Goal: Information Seeking & Learning: Find specific page/section

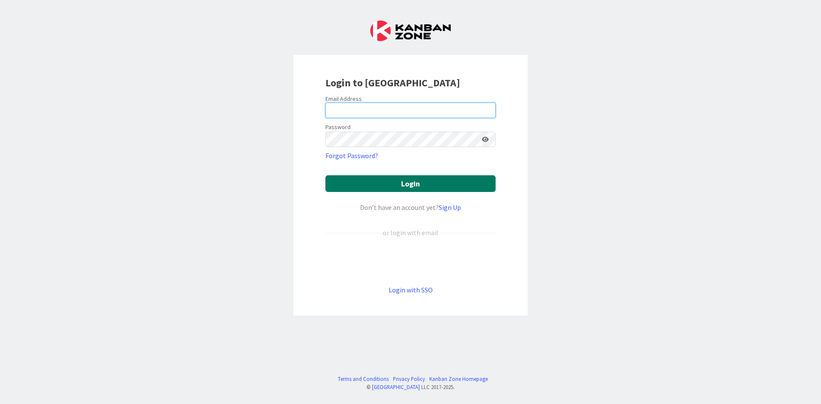
type input "[PERSON_NAME][EMAIL_ADDRESS][DOMAIN_NAME]"
click at [352, 183] on button "Login" at bounding box center [410, 183] width 170 height 17
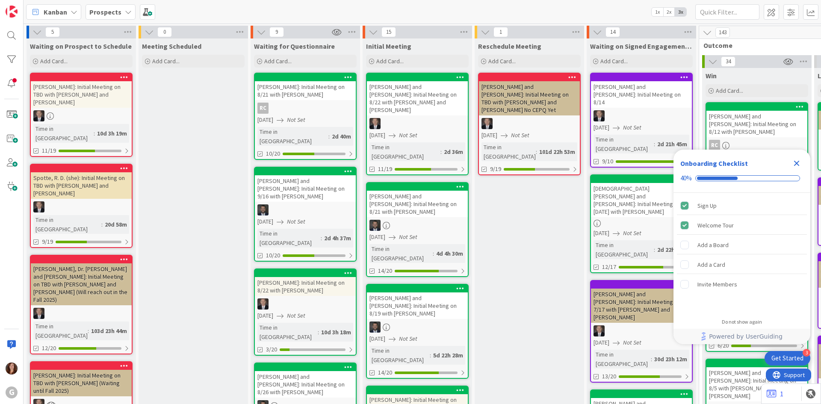
click at [108, 9] on b "Prospects" at bounding box center [105, 12] width 32 height 9
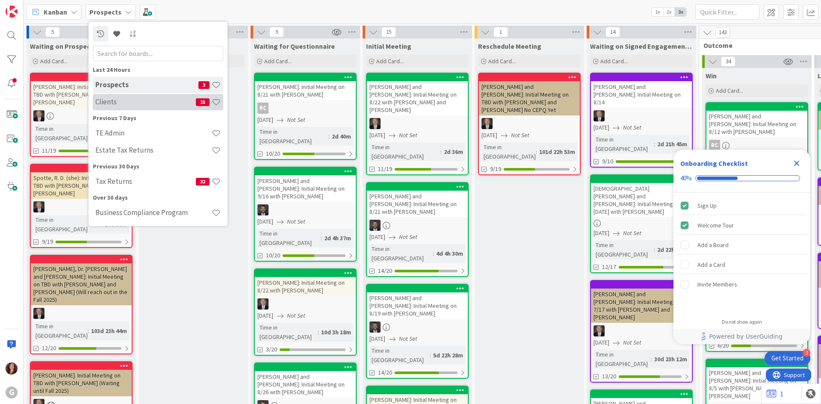
click at [108, 96] on div "Clients 15" at bounding box center [158, 102] width 130 height 16
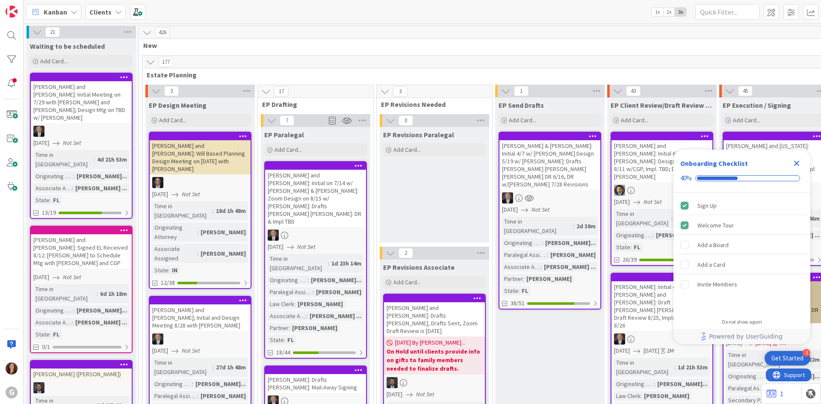
click at [793, 163] on icon "Close Checklist" at bounding box center [796, 163] width 10 height 10
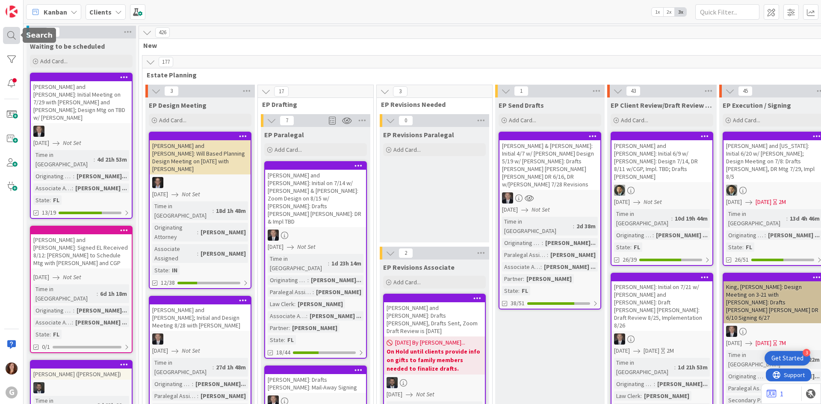
click at [7, 38] on div at bounding box center [11, 35] width 17 height 17
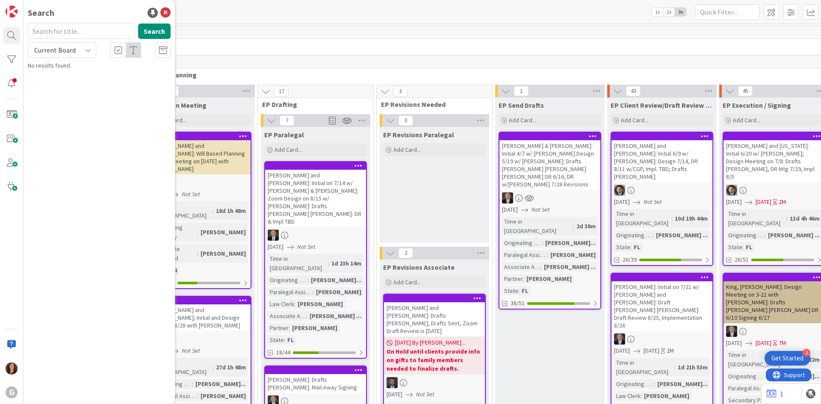
click at [65, 34] on input "text" at bounding box center [81, 31] width 107 height 15
type input "neher"
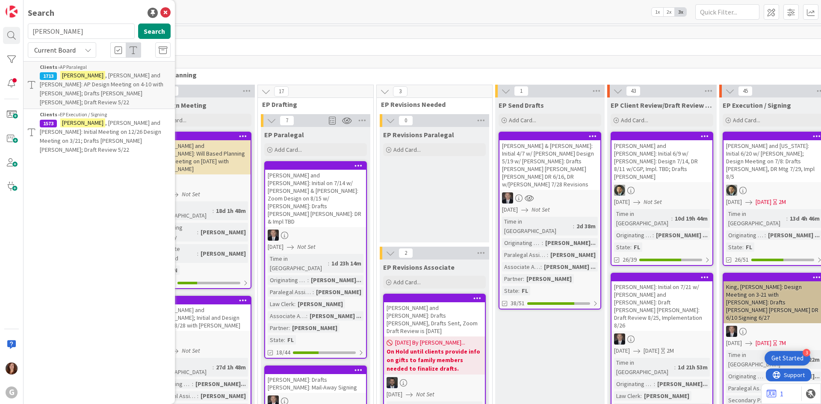
click at [114, 77] on span ", Andy and Gina: AP Design Meeting on 4-10 with Brad; Drafts Amanda Joel Bobby;…" at bounding box center [102, 88] width 124 height 35
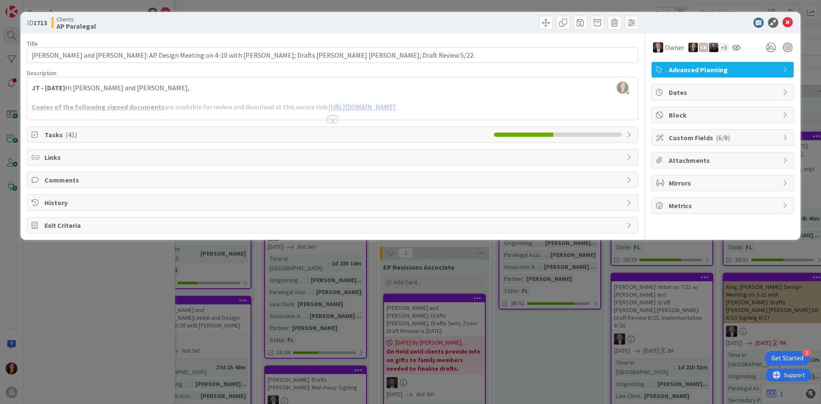
click at [115, 96] on div "Carina Arias just joined JT - 8.11.2025 Hi Andy and Gina, Copies of the followi…" at bounding box center [332, 98] width 610 height 42
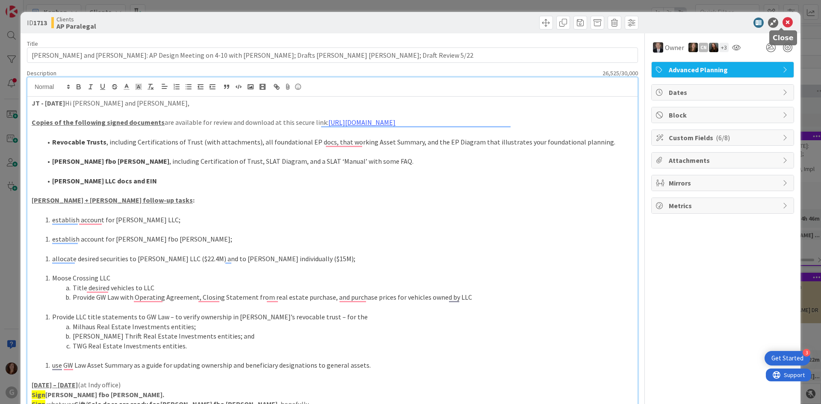
click at [783, 24] on icon at bounding box center [787, 23] width 10 height 10
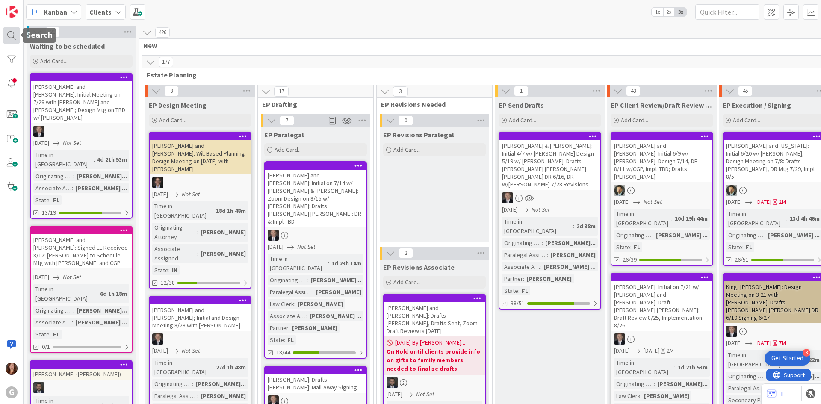
click at [13, 38] on div at bounding box center [11, 35] width 17 height 17
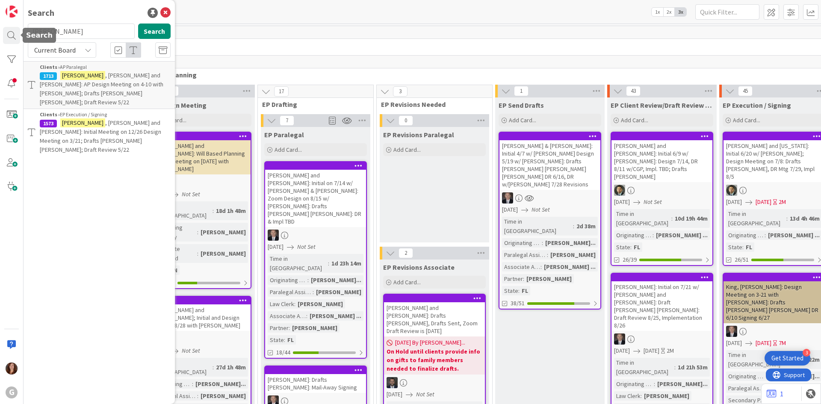
drag, startPoint x: 71, startPoint y: 32, endPoint x: -10, endPoint y: 35, distance: 81.7
click at [0, 35] on html "3 Get Started G Search neher Search Current Board Clients › AP Paralegal 1713 N…" at bounding box center [410, 202] width 821 height 404
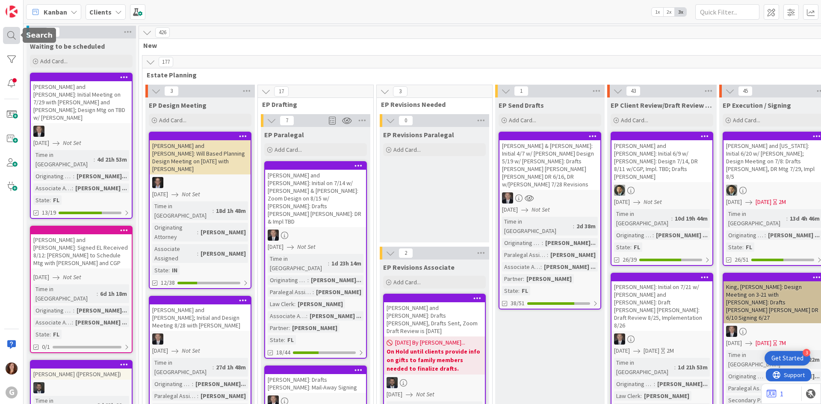
click at [14, 39] on div at bounding box center [11, 35] width 17 height 17
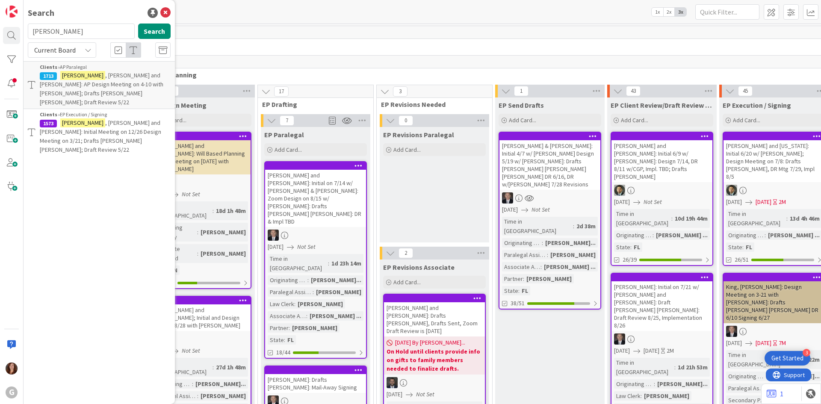
click at [64, 33] on input "neher" at bounding box center [81, 31] width 107 height 15
type input "n"
type input "king"
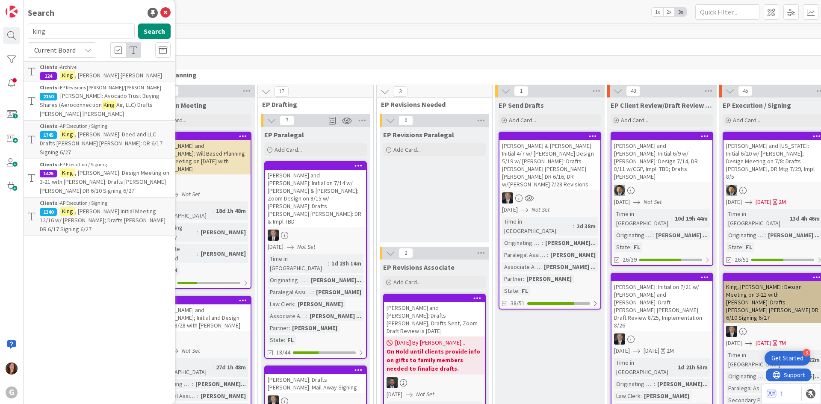
click at [85, 168] on p "King , John III: Design Meeting on 3-21 with Brad: Drafts Anthony Chris Bobby D…" at bounding box center [105, 181] width 131 height 27
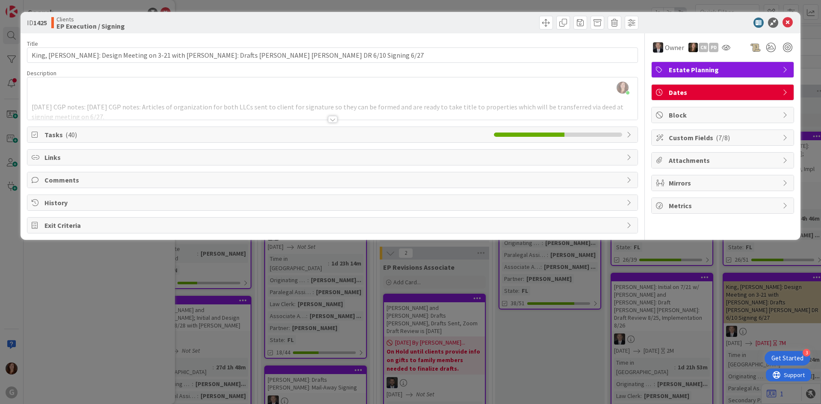
click at [325, 88] on div "Carina Arias just joined 6/17/25 CGP notes: 6/17/25 CGP notes: Articles of orga…" at bounding box center [332, 98] width 610 height 42
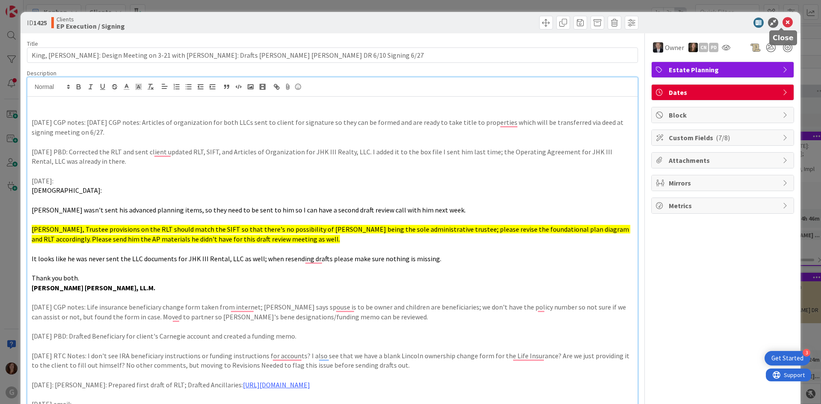
click at [782, 24] on icon at bounding box center [787, 23] width 10 height 10
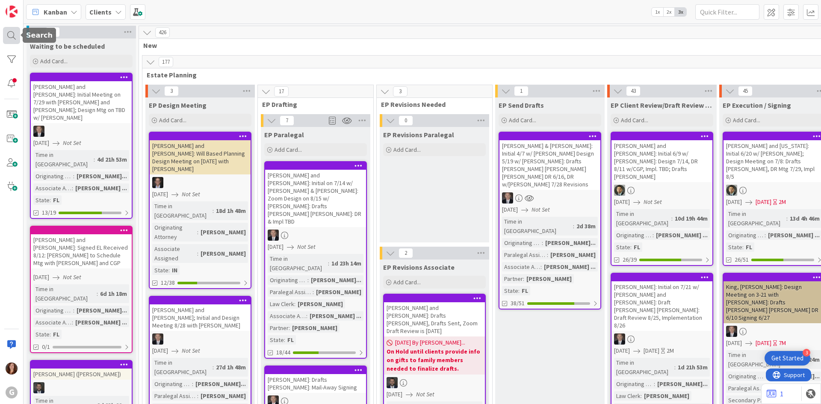
click at [13, 33] on div at bounding box center [11, 35] width 17 height 17
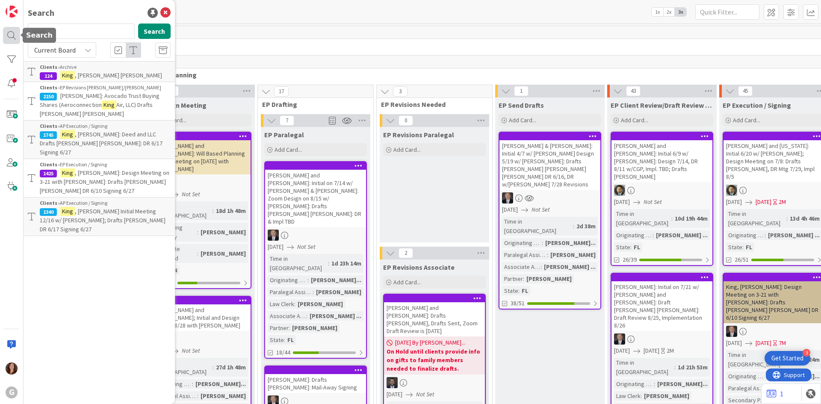
drag, startPoint x: 59, startPoint y: 31, endPoint x: 5, endPoint y: 32, distance: 53.9
click at [5, 32] on div "G Search king Search Current Board Clients › Archive 124 King , Denise Drafts J…" at bounding box center [12, 202] width 24 height 404
type input "brennan"
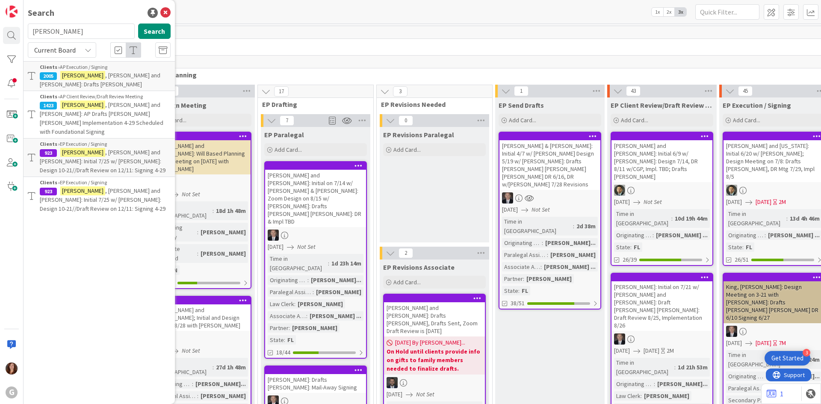
click at [108, 101] on span ", Edward and Wenda: AP Drafts Chris Bobby Implementation 4-29 Scheduled with Fo…" at bounding box center [102, 118] width 124 height 35
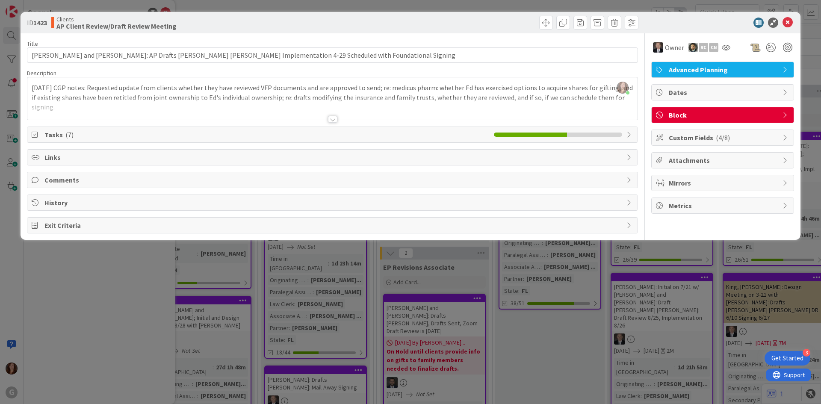
click at [108, 99] on div at bounding box center [332, 109] width 610 height 22
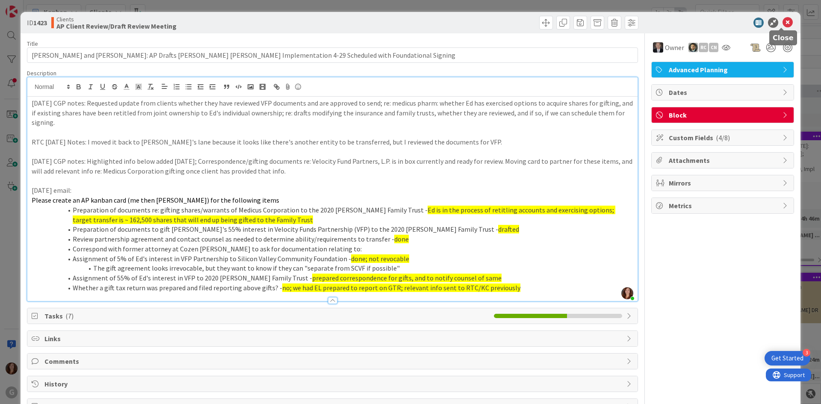
click at [785, 22] on icon at bounding box center [787, 23] width 10 height 10
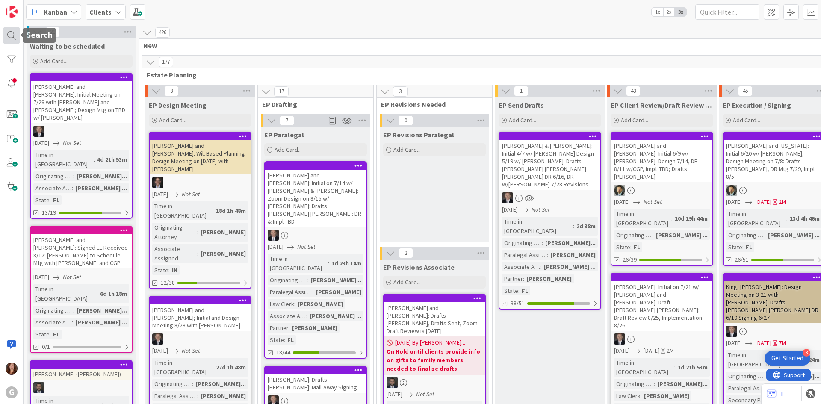
click at [6, 39] on div at bounding box center [11, 35] width 17 height 17
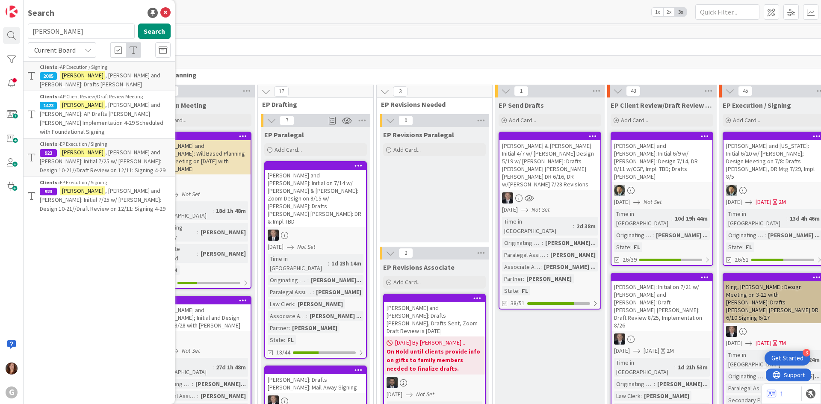
drag, startPoint x: 60, startPoint y: 32, endPoint x: -6, endPoint y: 29, distance: 66.4
click at [0, 29] on html "3 Get Started G Search brennan Search Current Board Clients › AP Execution / Si…" at bounding box center [410, 202] width 821 height 404
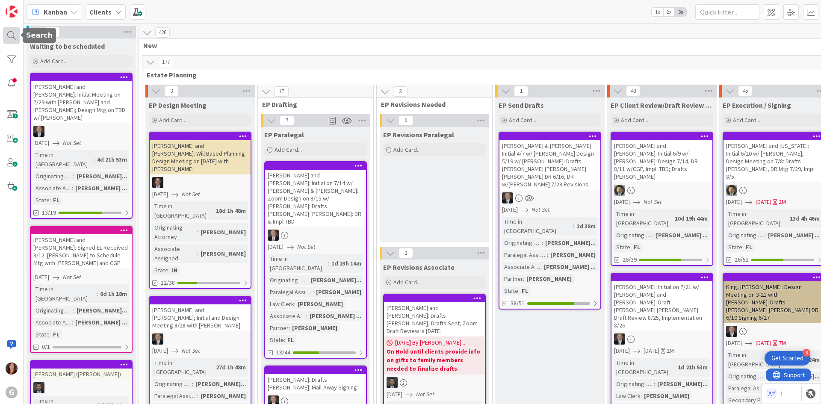
click at [13, 32] on div at bounding box center [11, 35] width 17 height 17
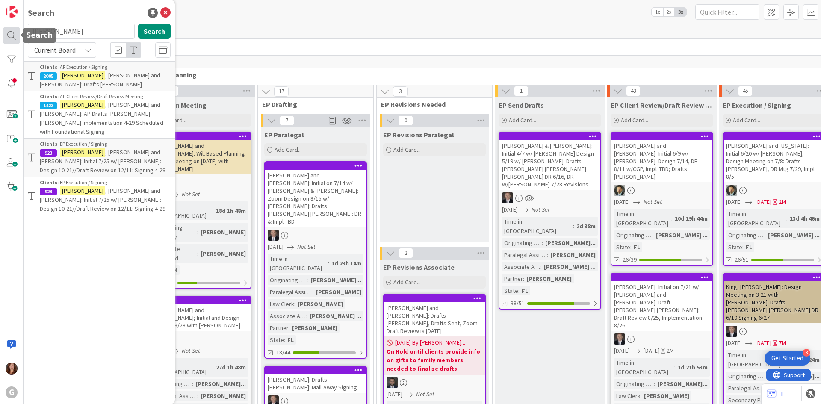
drag, startPoint x: 74, startPoint y: 31, endPoint x: 15, endPoint y: 27, distance: 58.7
click at [15, 27] on div "G Search brennan Search Current Board Clients › AP Execution / Signing 2005 Bre…" at bounding box center [12, 202] width 24 height 404
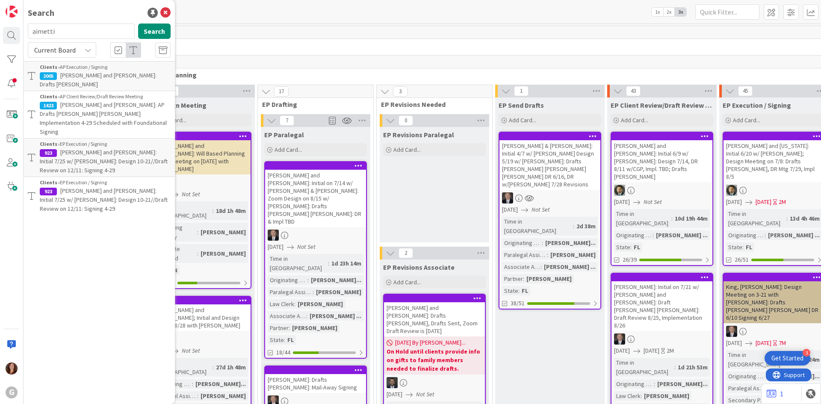
type input "aimetti"
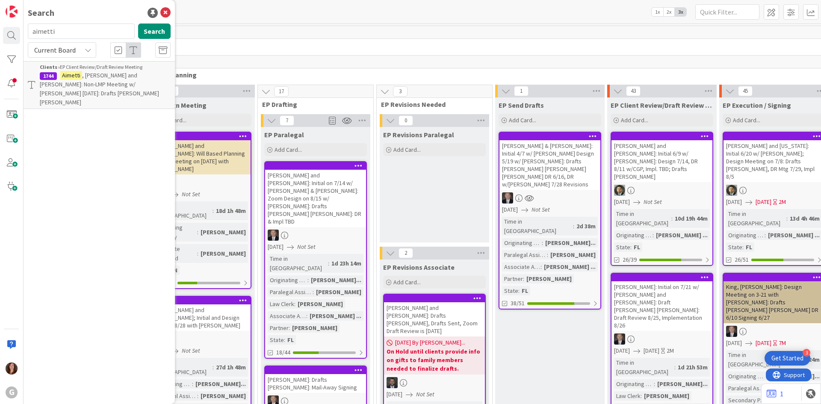
click at [100, 79] on span ", William and Darlene: Non-LMP Meeting w/ Chris 4-8-25: Drafts Paul Chris Bobby" at bounding box center [99, 88] width 119 height 35
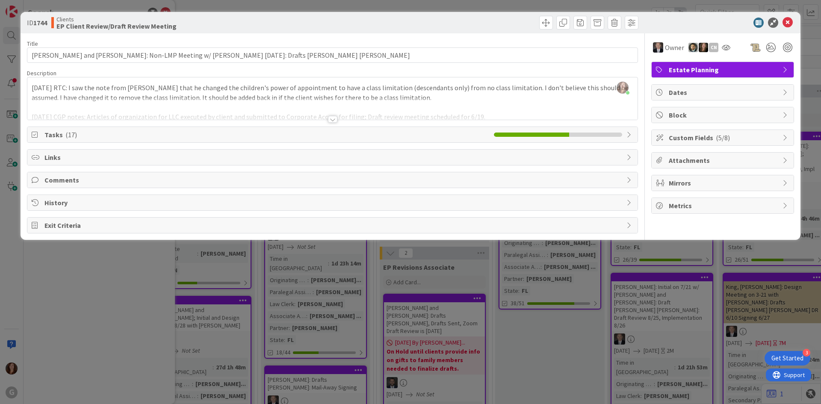
click at [229, 103] on div at bounding box center [332, 109] width 610 height 22
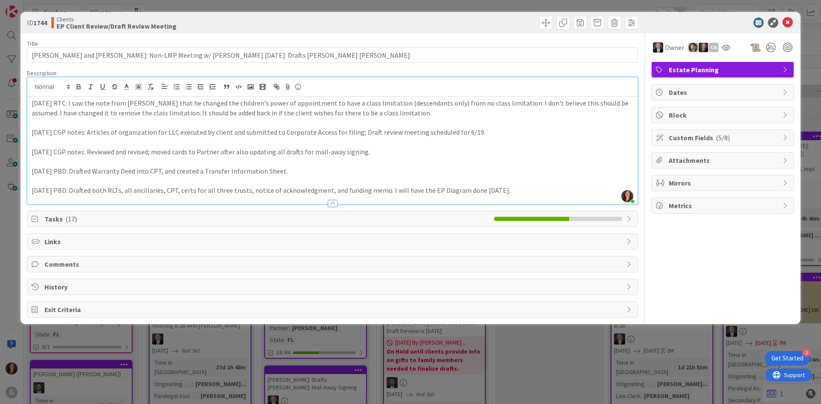
click at [65, 221] on span "( 17 )" at bounding box center [71, 219] width 12 height 9
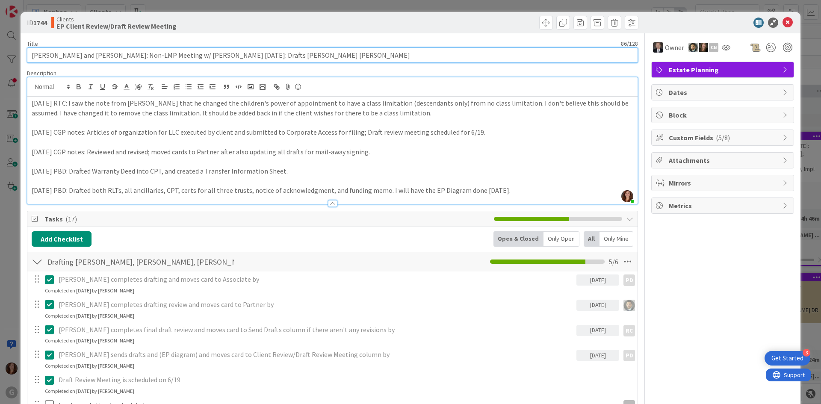
drag, startPoint x: 116, startPoint y: 57, endPoint x: 265, endPoint y: 61, distance: 148.8
click at [265, 61] on input "Aimetti, William and Darlene: Non-LMP Meeting w/ Chris 4-8-25: Drafts Paul Chri…" at bounding box center [332, 54] width 611 height 15
click at [236, 56] on input "Aimetti, William and Darlene: Non-LMP Meeting w/ Chris 4-8-25: Drafts Paul Chri…" at bounding box center [332, 54] width 611 height 15
drag, startPoint x: 230, startPoint y: 56, endPoint x: 316, endPoint y: 61, distance: 86.1
click at [316, 61] on input "Aimetti, William and Darlene: Non-LMP Meeting w/ Chris 4-8-25: Drafts Paul Chri…" at bounding box center [332, 54] width 611 height 15
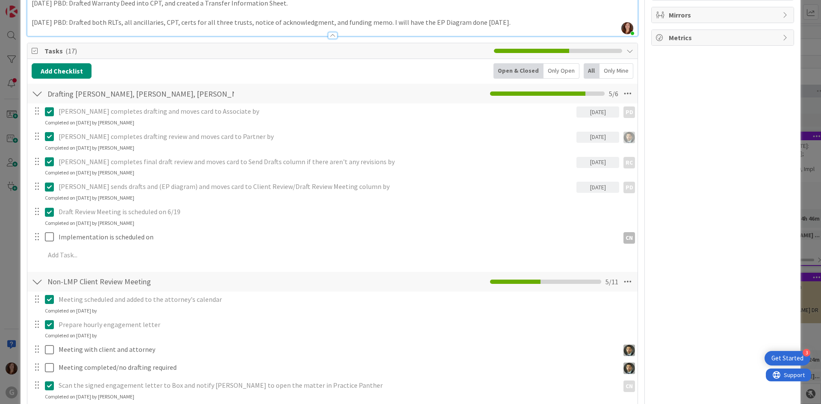
scroll to position [171, 0]
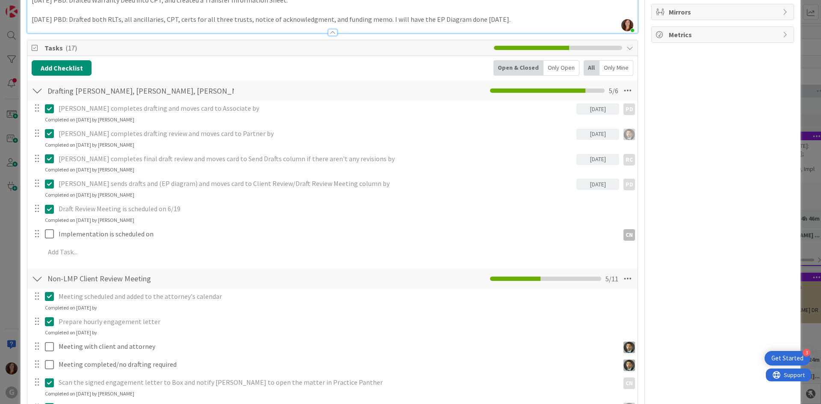
type input "[PERSON_NAME] and [PERSON_NAME]: Non-LMP Meeting w/ [PERSON_NAME] [DATE]: Draft…"
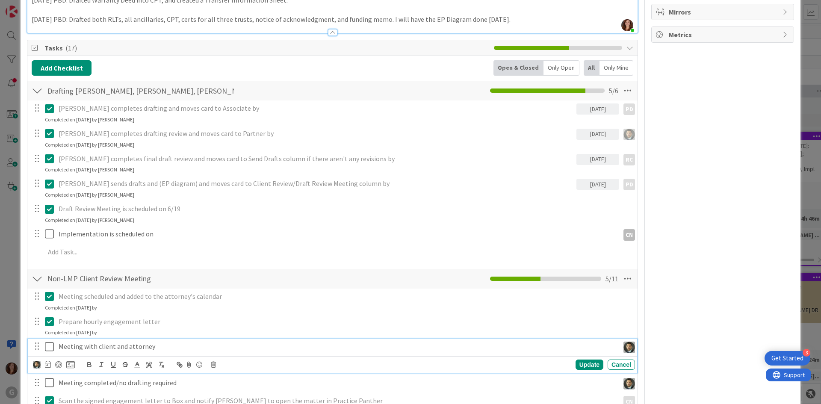
click at [121, 344] on p "Meeting with client and attorney" at bounding box center [337, 347] width 557 height 10
click at [215, 365] on icon at bounding box center [213, 365] width 5 height 6
click at [233, 353] on div "Delete" at bounding box center [235, 348] width 32 height 15
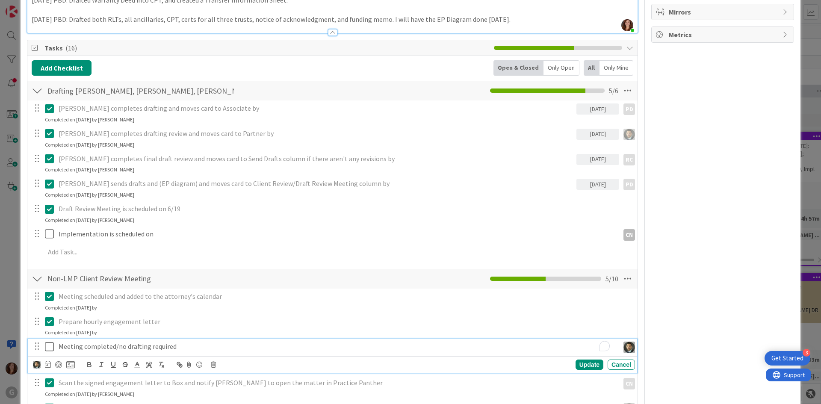
click at [149, 344] on p "Meeting completed/no drafting required" at bounding box center [337, 347] width 557 height 10
click at [213, 363] on icon at bounding box center [213, 365] width 5 height 6
click at [239, 348] on div "Delete" at bounding box center [235, 348] width 32 height 15
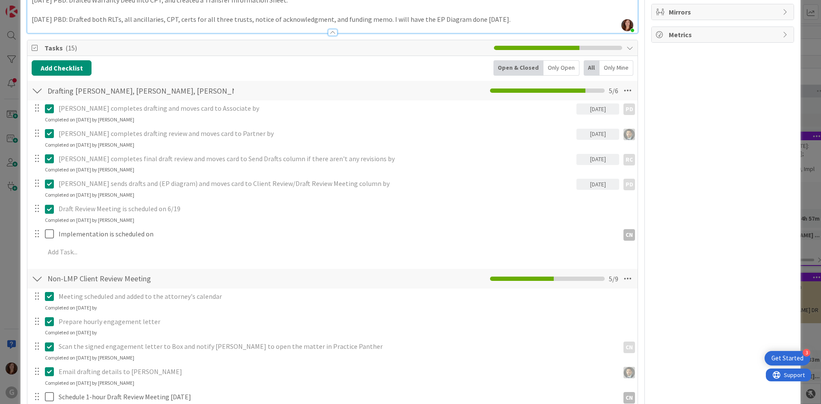
scroll to position [0, 0]
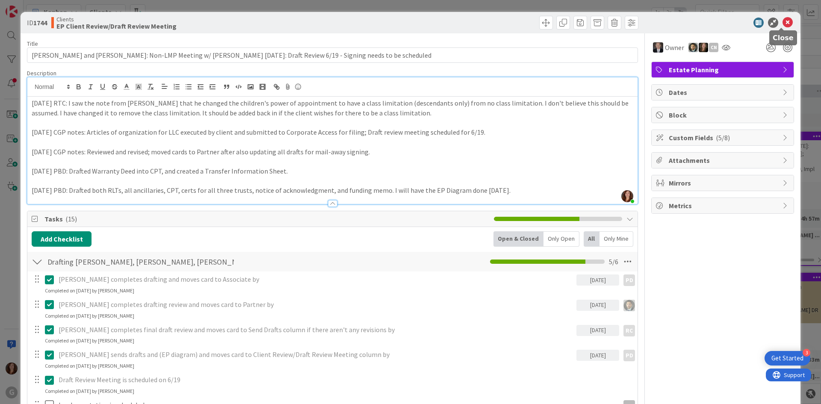
click at [783, 19] on icon at bounding box center [787, 23] width 10 height 10
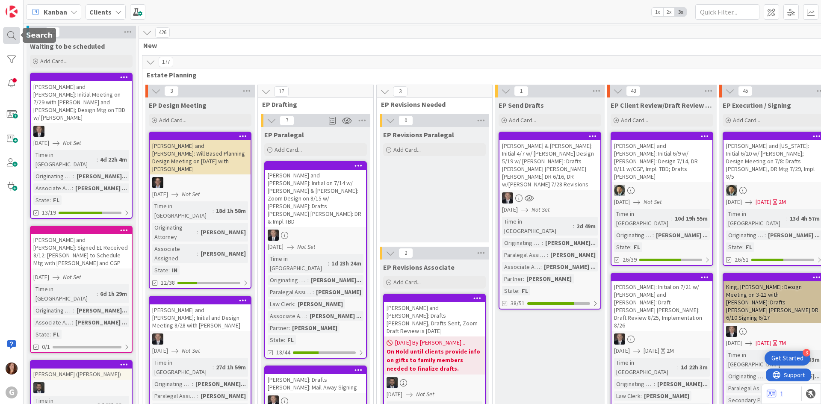
click at [14, 31] on div at bounding box center [11, 35] width 17 height 17
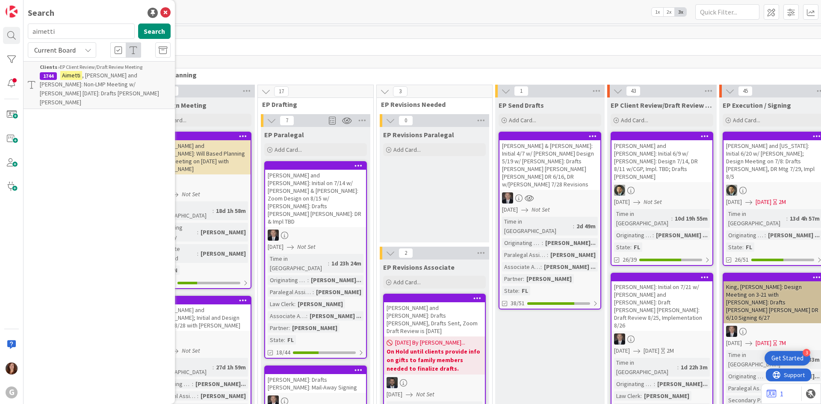
click at [73, 74] on mark "Aimetti" at bounding box center [71, 75] width 22 height 9
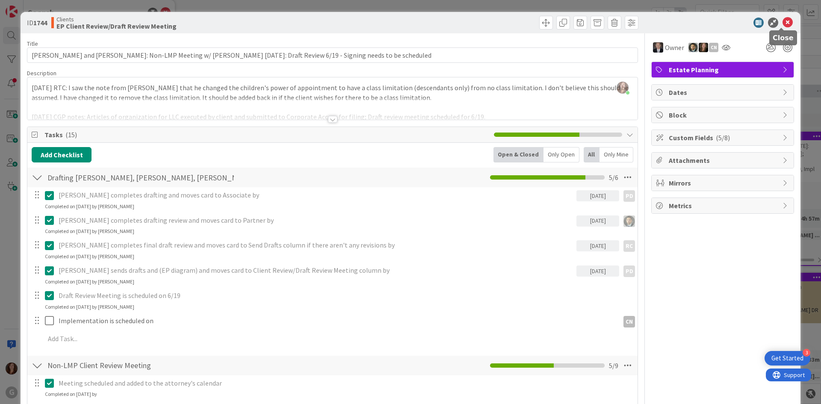
drag, startPoint x: 783, startPoint y: 22, endPoint x: 767, endPoint y: 24, distance: 15.4
click at [783, 22] on icon at bounding box center [787, 23] width 10 height 10
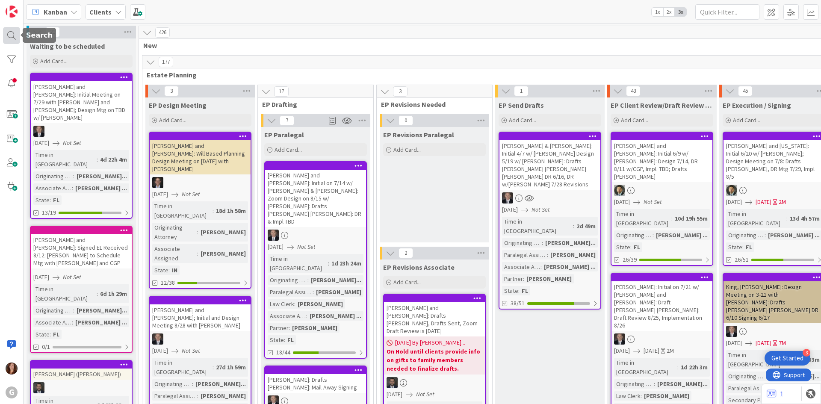
click at [11, 39] on div at bounding box center [11, 35] width 17 height 17
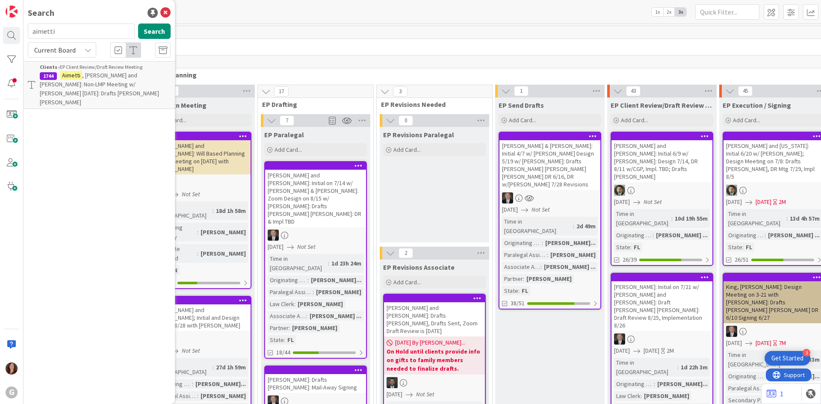
drag, startPoint x: 65, startPoint y: 35, endPoint x: -10, endPoint y: 31, distance: 74.9
click at [0, 31] on html "3 Get Started G Search aimetti Search Current Board Clients › EP Client Review/…" at bounding box center [410, 202] width 821 height 404
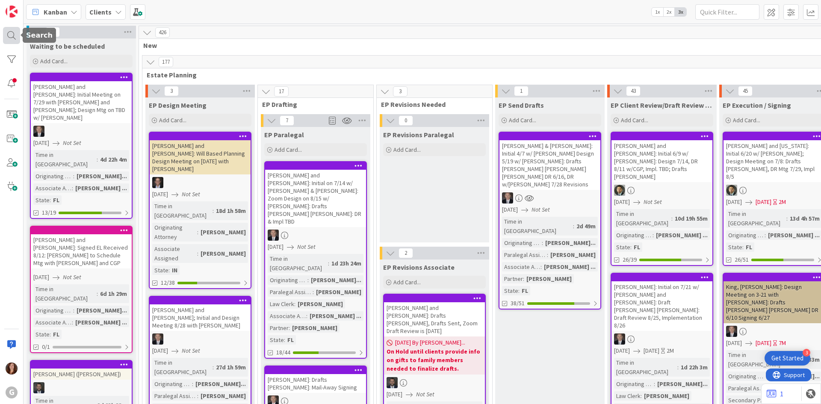
click at [5, 35] on div at bounding box center [11, 35] width 17 height 17
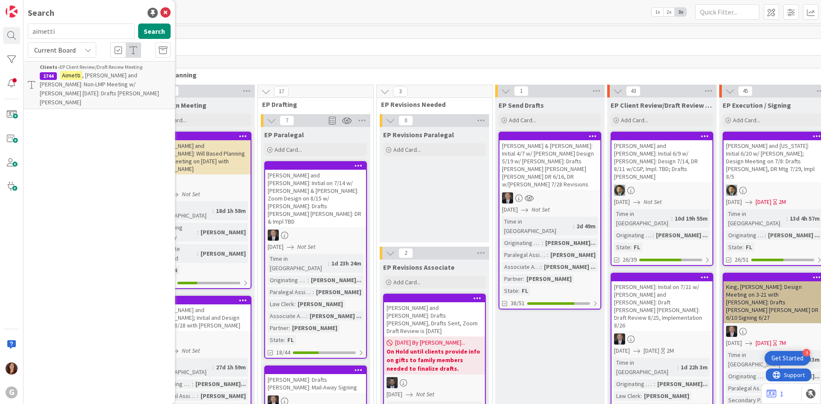
click at [70, 36] on input "aimetti" at bounding box center [81, 31] width 107 height 15
type input "a"
type input "doyle"
click at [91, 81] on span ", Kevin and Cheri; Design on 4-10 w/ Chris: CPT: Drafts Chris Bobby: DR 5/1 Imp…" at bounding box center [100, 93] width 121 height 44
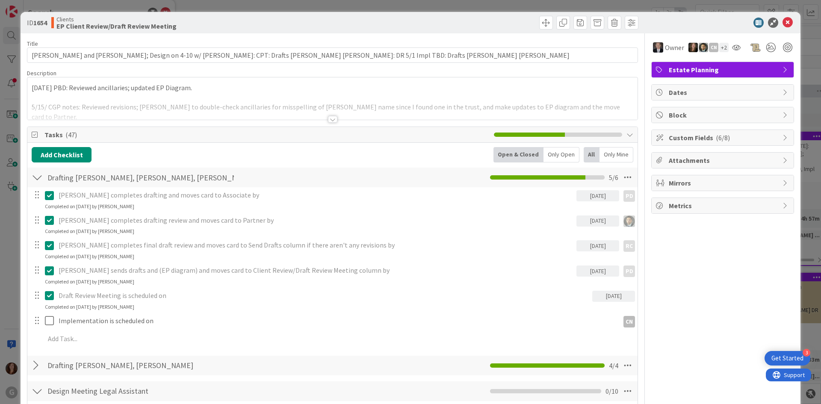
click at [126, 98] on div at bounding box center [332, 109] width 610 height 22
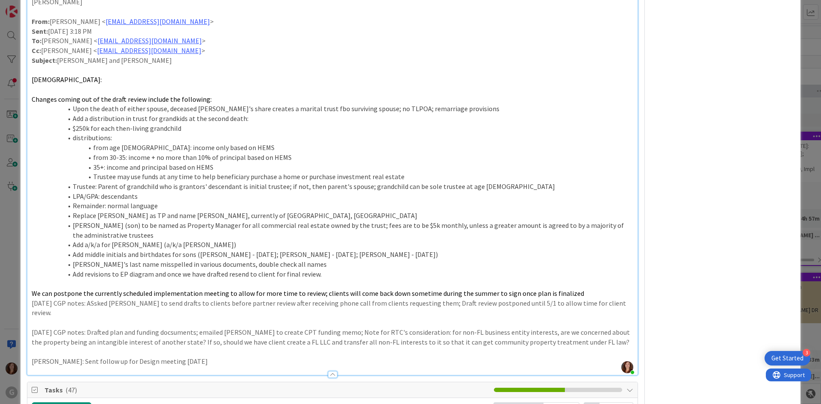
scroll to position [299, 0]
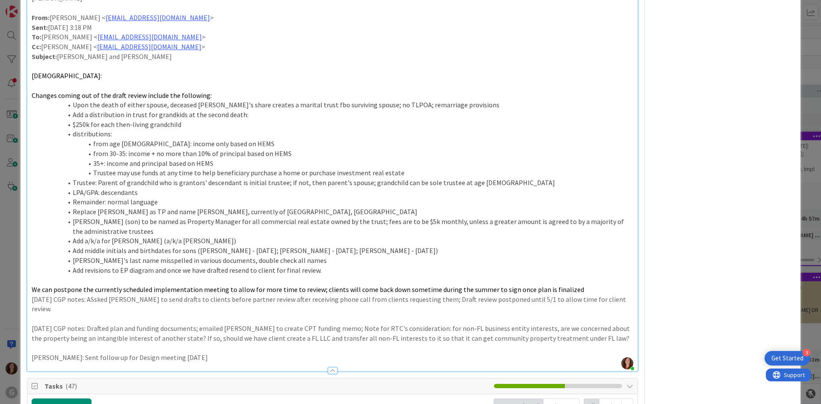
click at [73, 382] on span "( 47 )" at bounding box center [71, 386] width 12 height 9
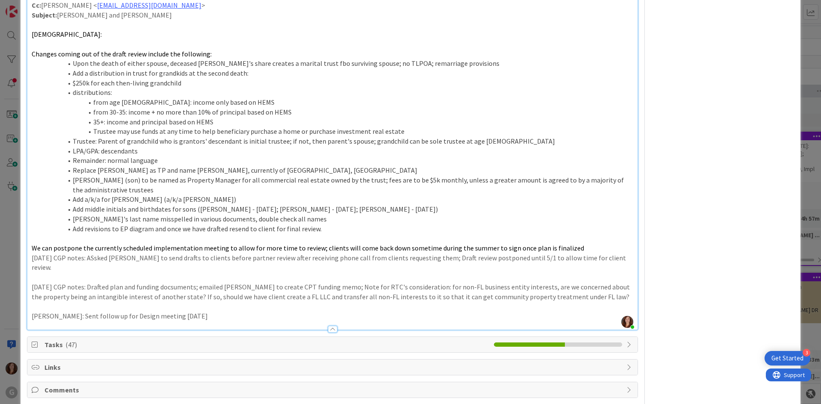
scroll to position [379, 0]
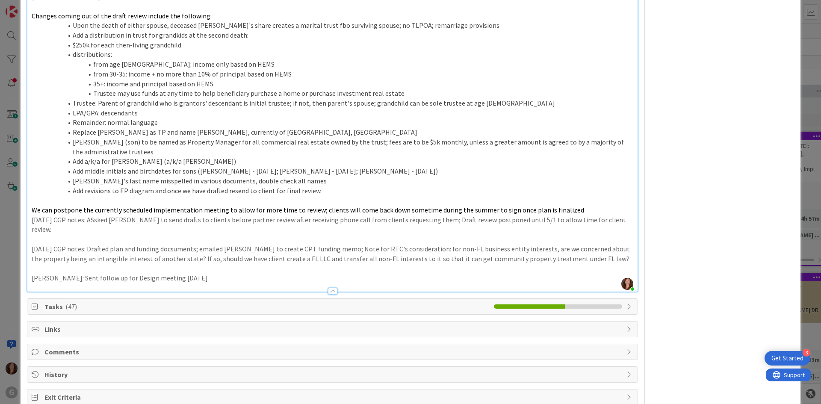
click at [63, 301] on span "Tasks ( 47 )" at bounding box center [266, 306] width 445 height 10
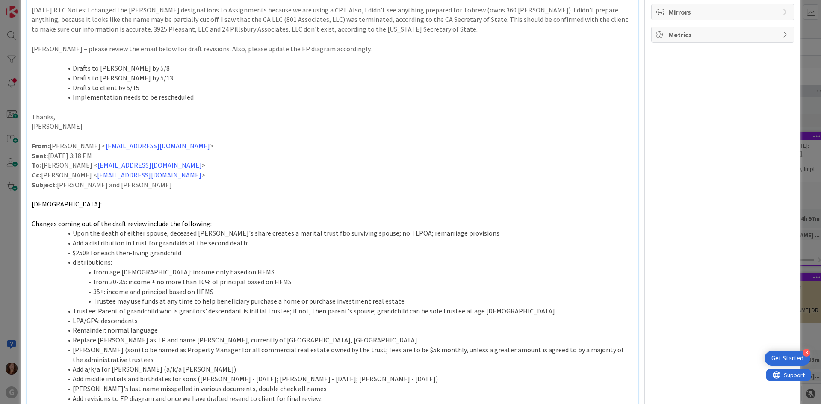
scroll to position [0, 0]
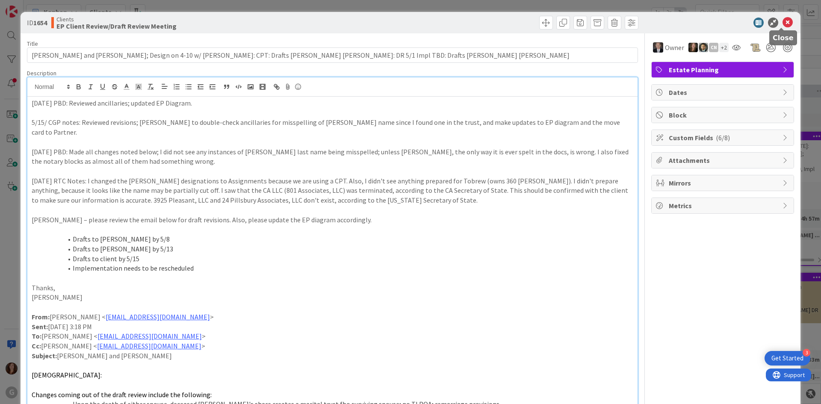
click at [782, 26] on icon at bounding box center [787, 23] width 10 height 10
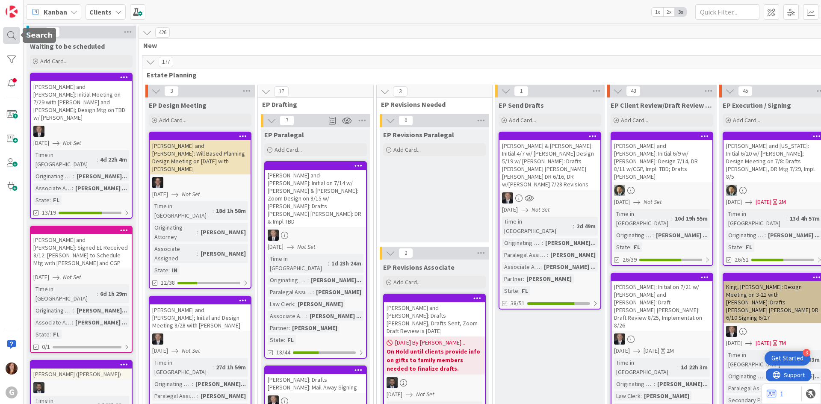
click at [13, 38] on div at bounding box center [11, 35] width 17 height 17
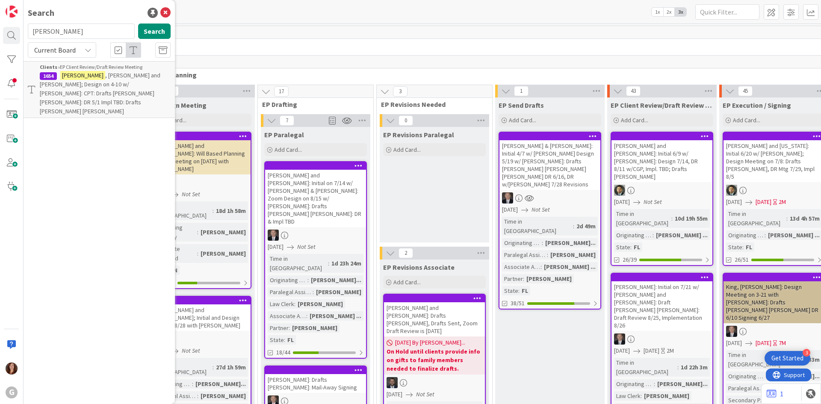
drag, startPoint x: 60, startPoint y: 34, endPoint x: 27, endPoint y: 35, distance: 32.9
click at [27, 35] on div "doyle Search" at bounding box center [99, 33] width 153 height 19
type input "[PERSON_NAME]"
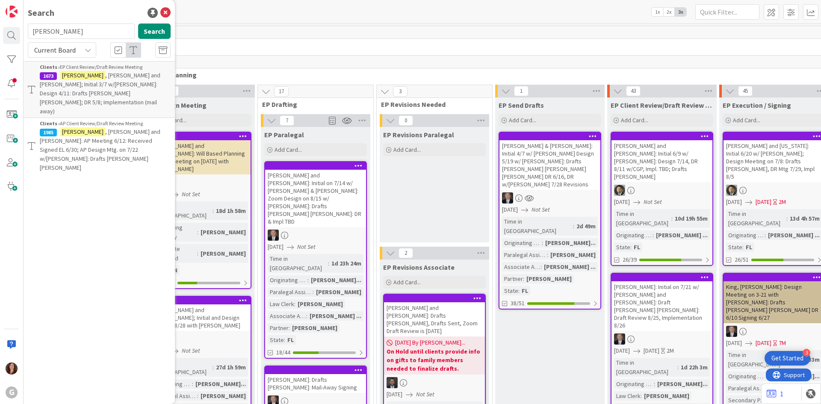
click at [112, 77] on span ", [PERSON_NAME] and [PERSON_NAME]; Initial 3/7 w/[PERSON_NAME]: Design 4/11: Dr…" at bounding box center [100, 93] width 121 height 44
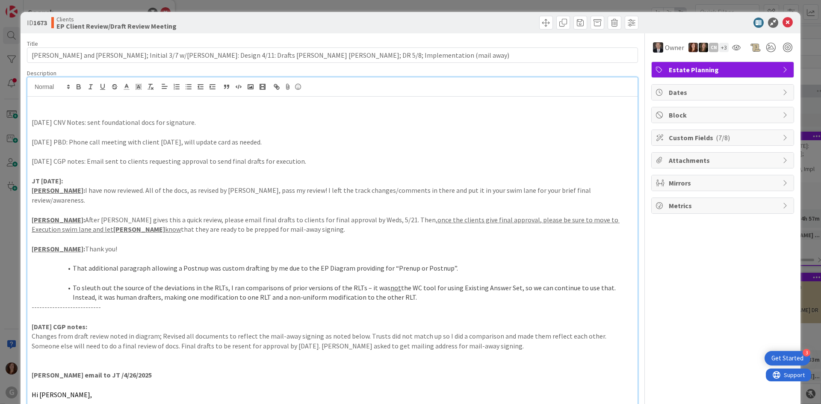
click at [782, 26] on icon at bounding box center [787, 23] width 10 height 10
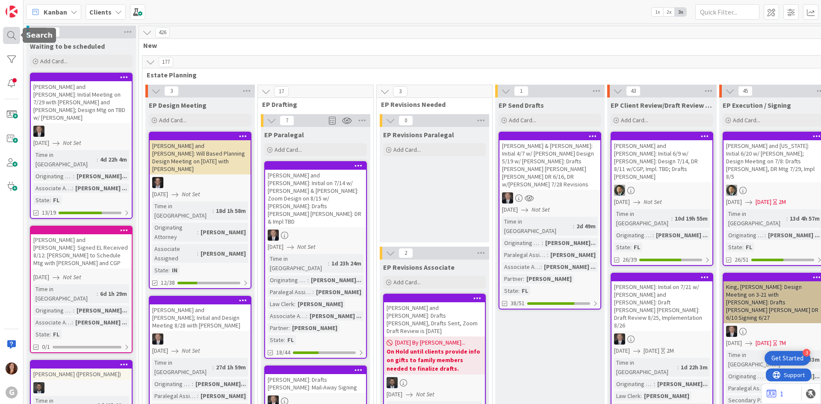
click at [10, 32] on div at bounding box center [11, 35] width 17 height 17
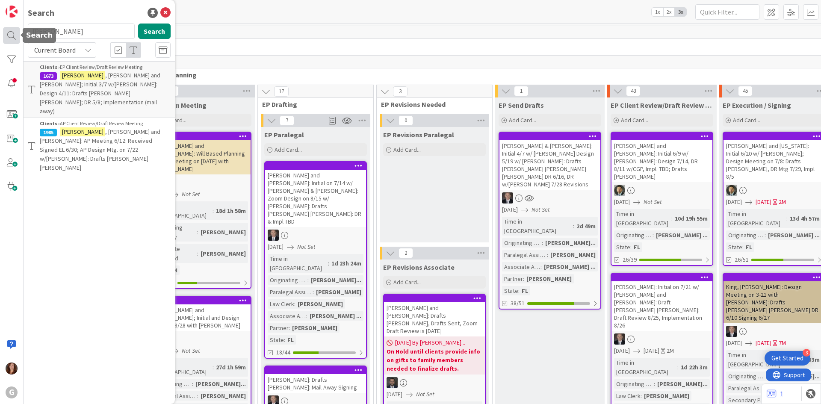
drag, startPoint x: 74, startPoint y: 33, endPoint x: 17, endPoint y: 35, distance: 57.3
click at [17, 35] on div "G Search [PERSON_NAME] Search Current Board Clients › EP Client Review/Draft Re…" at bounding box center [12, 202] width 24 height 404
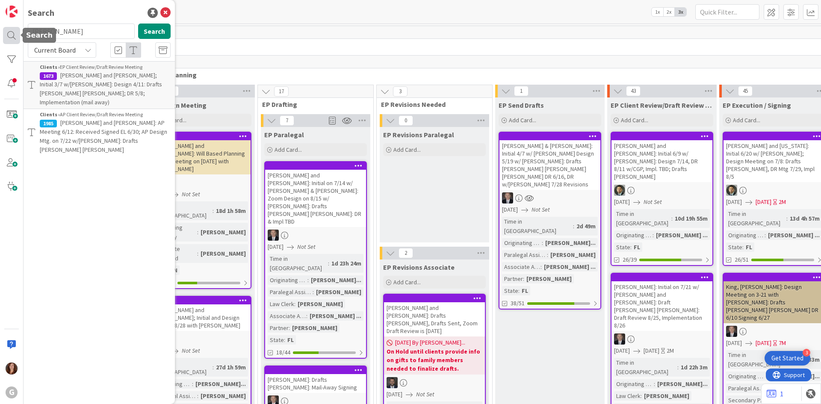
type input "[PERSON_NAME]"
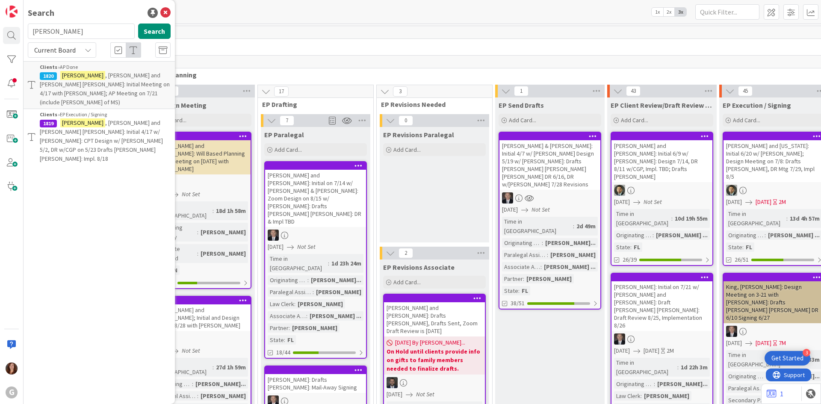
click at [94, 119] on span ", [PERSON_NAME] and [PERSON_NAME] [PERSON_NAME]: Initial 4/17 w/ [PERSON_NAME]:…" at bounding box center [101, 141] width 123 height 44
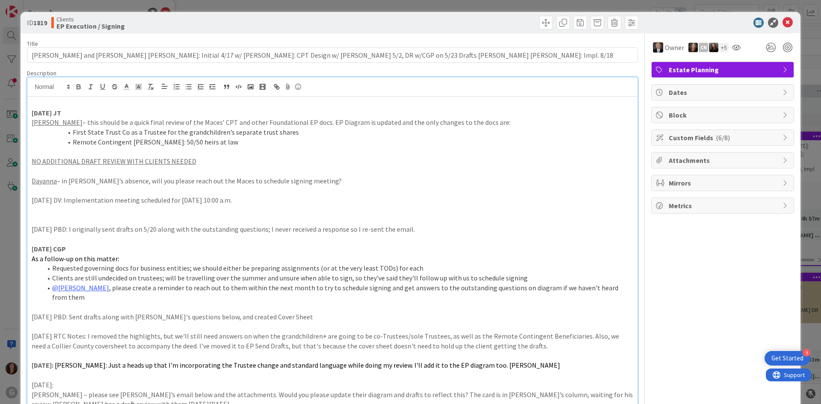
click at [782, 20] on icon at bounding box center [787, 23] width 10 height 10
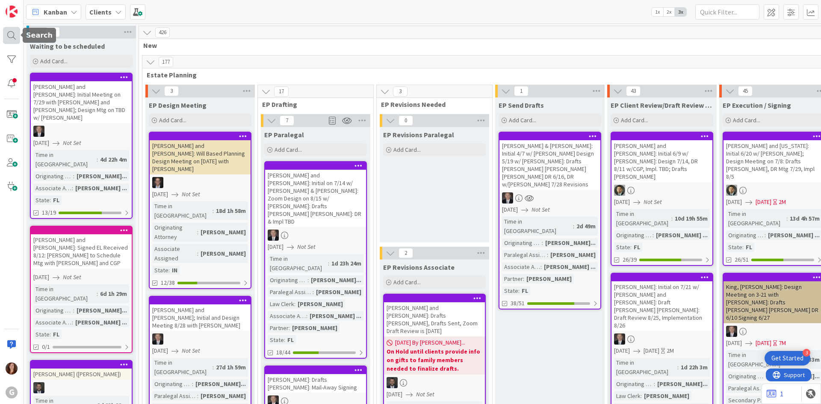
click at [12, 37] on div at bounding box center [11, 35] width 17 height 17
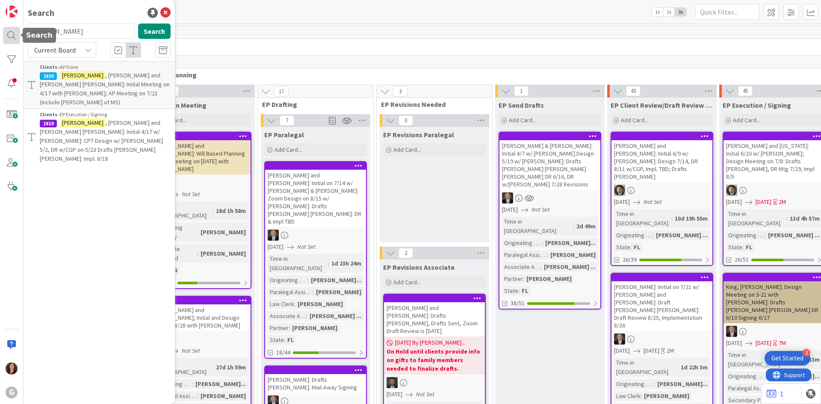
drag, startPoint x: 68, startPoint y: 33, endPoint x: 3, endPoint y: 35, distance: 65.0
click at [3, 35] on div "G Search [PERSON_NAME] Search Current Board Clients › AP Done 1820 [PERSON_NAME…" at bounding box center [12, 202] width 24 height 404
type input "[PERSON_NAME]"
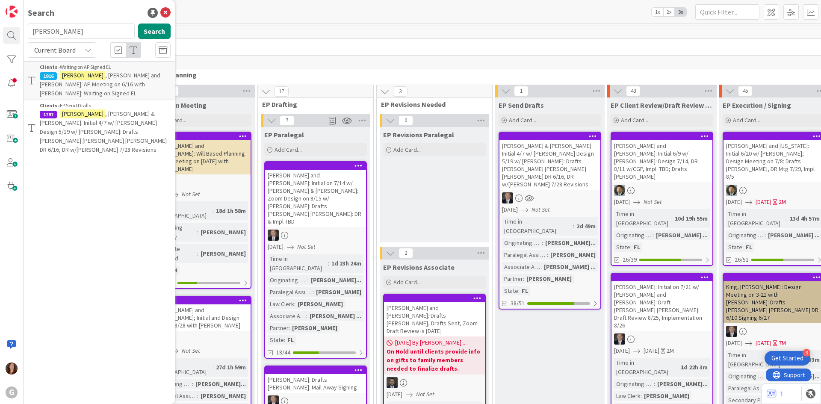
click at [109, 114] on span ", [PERSON_NAME] & [PERSON_NAME]: Initial 4/7 w/ [PERSON_NAME] Design 5/19 w/ [P…" at bounding box center [103, 132] width 127 height 44
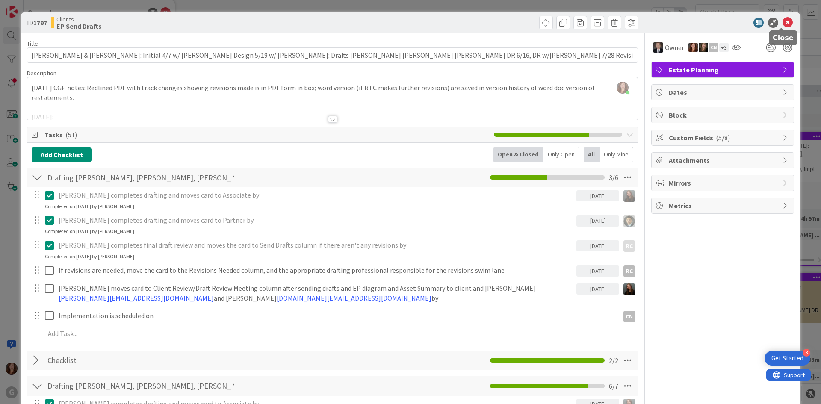
click at [782, 23] on icon at bounding box center [787, 23] width 10 height 10
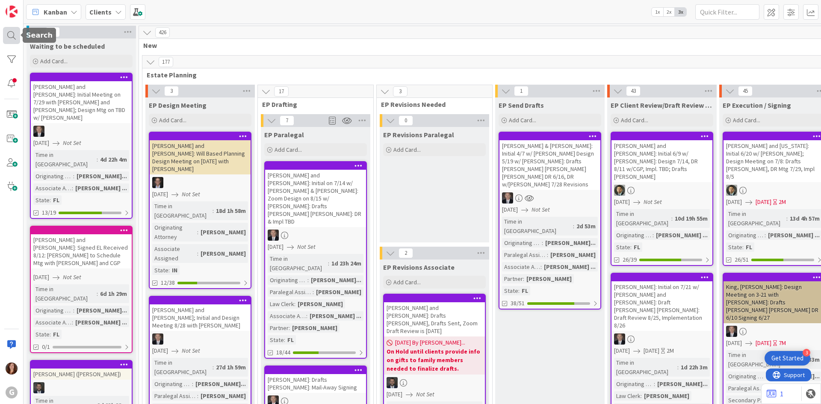
click at [8, 34] on div at bounding box center [11, 35] width 17 height 17
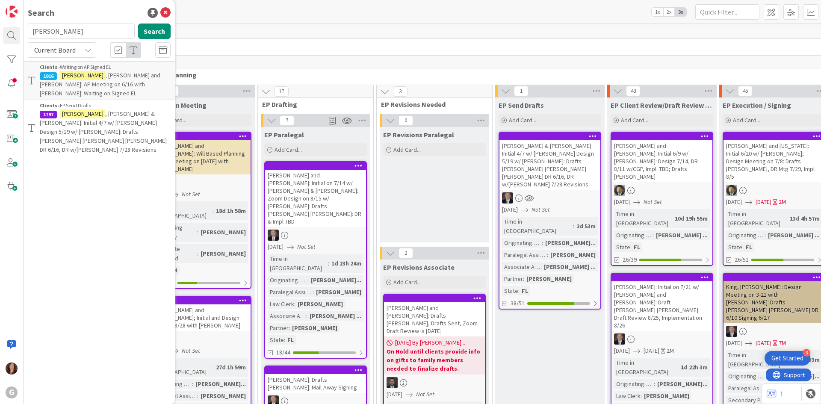
drag, startPoint x: 78, startPoint y: 32, endPoint x: -66, endPoint y: 29, distance: 144.1
click at [0, 29] on html "3 Get Started G Search [PERSON_NAME] Search Current Board Clients › Waiting on …" at bounding box center [410, 202] width 821 height 404
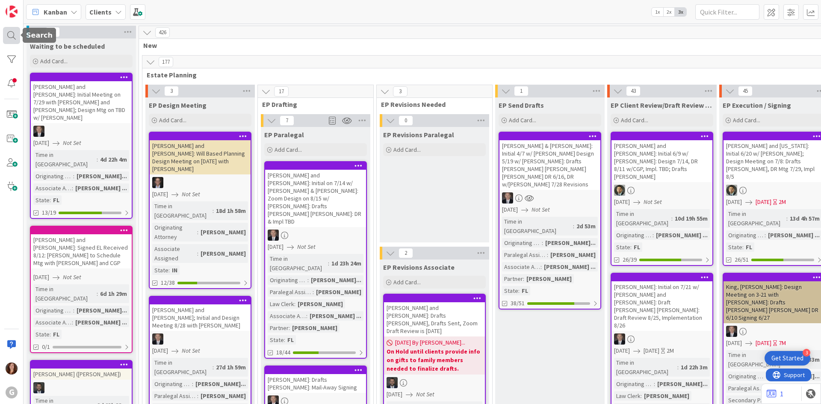
click at [12, 34] on div at bounding box center [11, 35] width 17 height 17
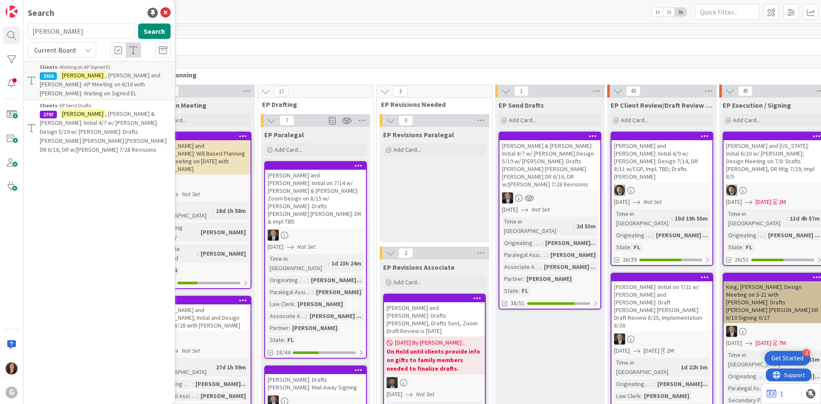
drag, startPoint x: 66, startPoint y: 37, endPoint x: 24, endPoint y: 35, distance: 42.4
click at [24, 35] on div "[PERSON_NAME] Search" at bounding box center [99, 33] width 153 height 19
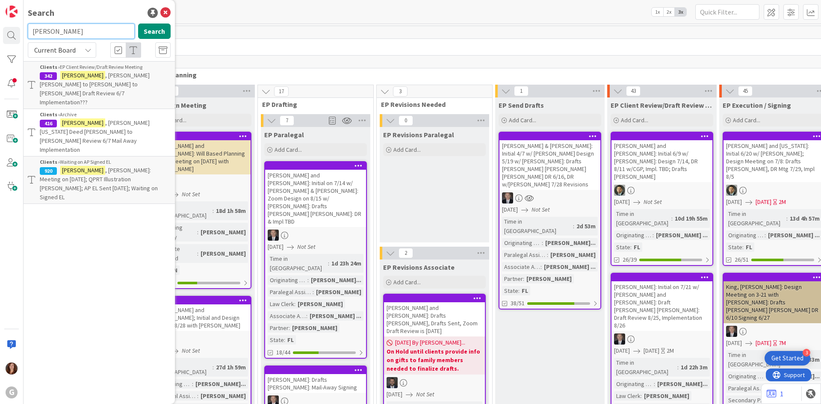
drag, startPoint x: 53, startPoint y: 30, endPoint x: 24, endPoint y: 32, distance: 29.2
click at [24, 32] on div "[PERSON_NAME] Search" at bounding box center [99, 33] width 153 height 19
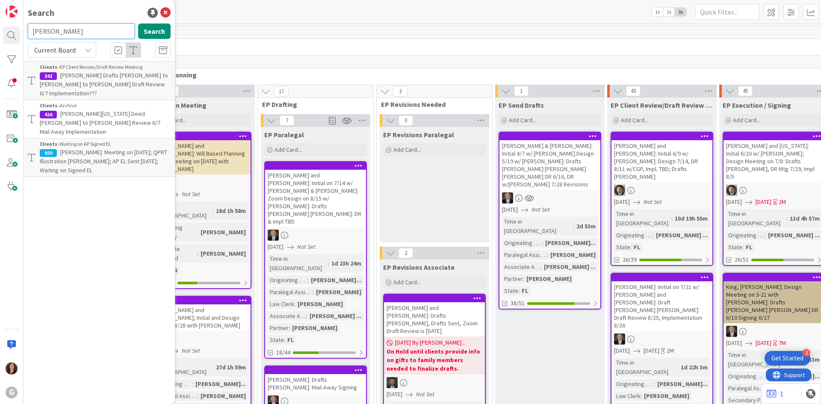
type input "[PERSON_NAME]"
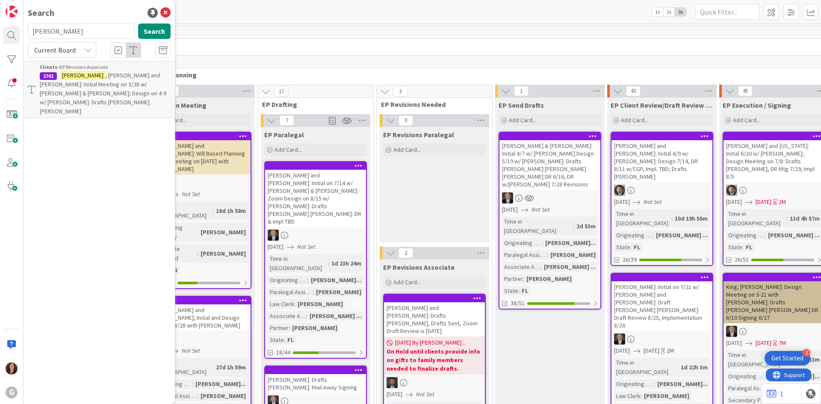
click at [133, 78] on span ", [PERSON_NAME] and [PERSON_NAME]: Initial Meeting on 3/28 w/ [PERSON_NAME] & […" at bounding box center [103, 93] width 127 height 44
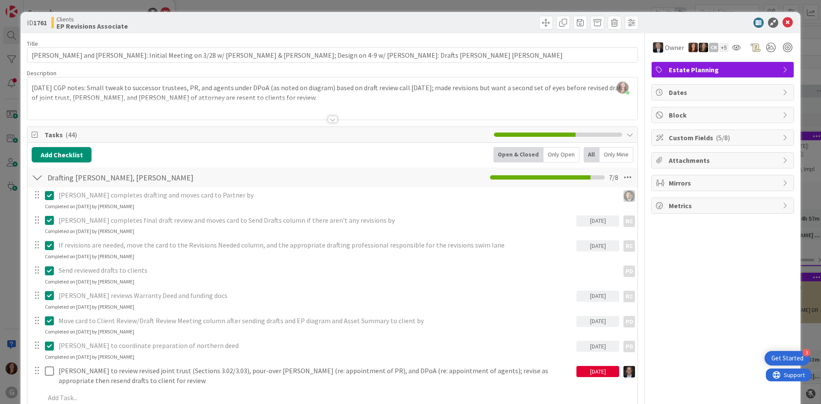
click at [290, 111] on div at bounding box center [332, 109] width 610 height 22
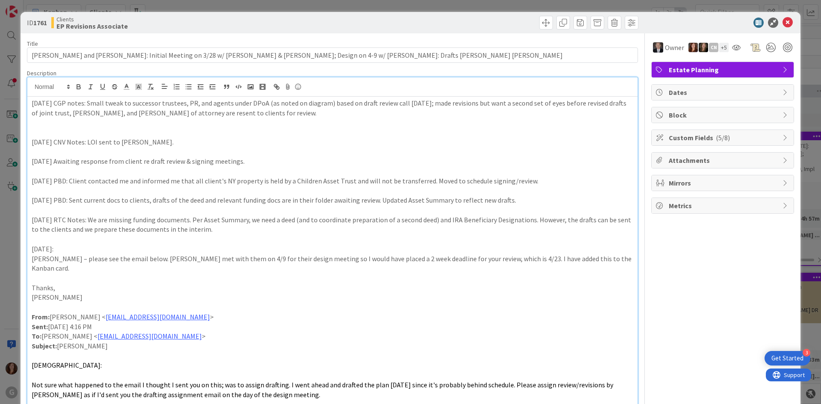
click at [719, 48] on div "+ 5" at bounding box center [723, 47] width 9 height 9
click at [782, 20] on icon at bounding box center [787, 23] width 10 height 10
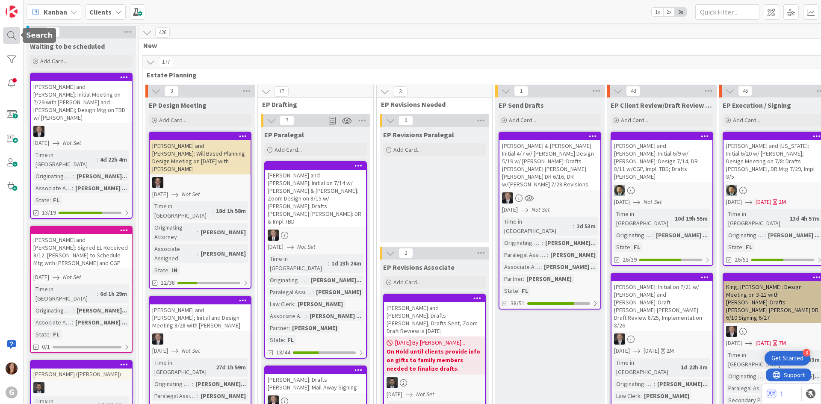
click at [13, 34] on div at bounding box center [11, 35] width 17 height 17
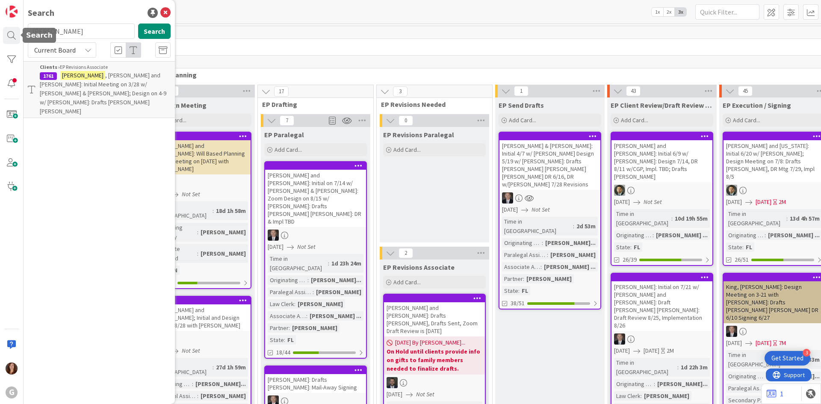
drag, startPoint x: 62, startPoint y: 31, endPoint x: 13, endPoint y: 27, distance: 49.8
click at [13, 27] on div "G Search [PERSON_NAME] Search Current Board Clients › EP Revisions Associate 17…" at bounding box center [12, 202] width 24 height 404
type input "jedrusiak"
click at [138, 86] on span ", [PERSON_NAME]: Initial Meeting on 4/24 with [PERSON_NAME] and [PERSON_NAME]; …" at bounding box center [104, 93] width 129 height 44
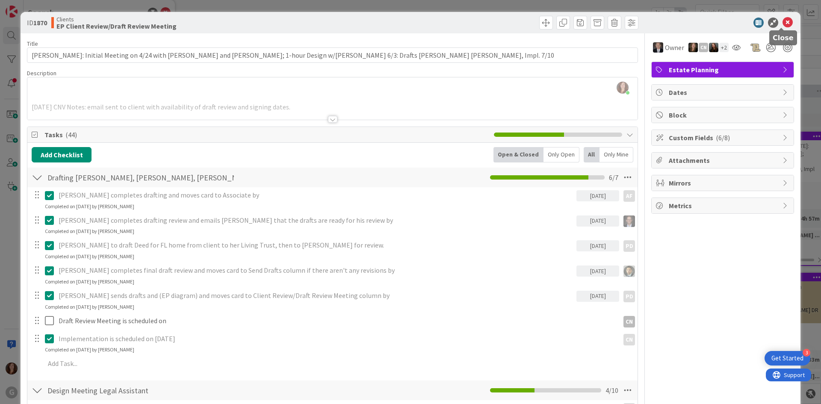
click at [782, 25] on icon at bounding box center [787, 23] width 10 height 10
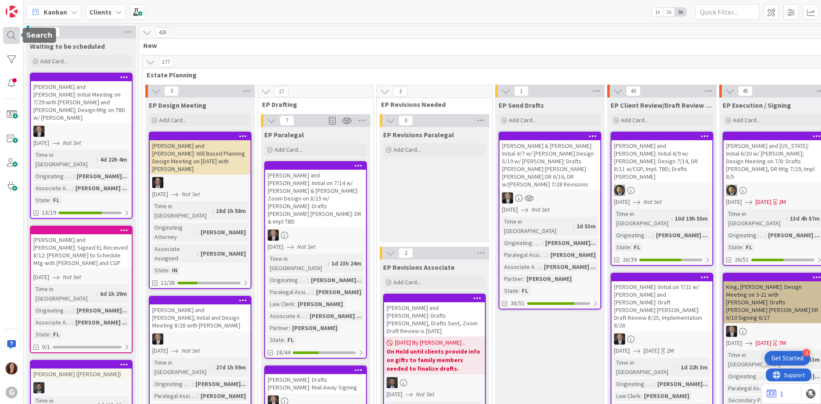
click at [9, 35] on div at bounding box center [11, 35] width 17 height 17
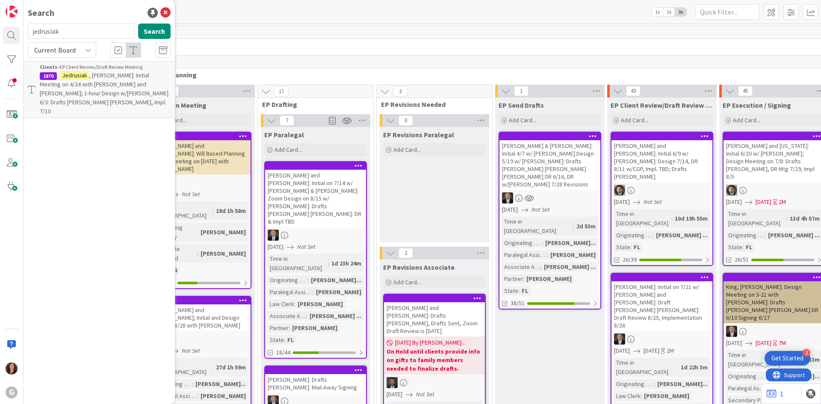
drag, startPoint x: 74, startPoint y: 35, endPoint x: 0, endPoint y: 33, distance: 74.0
click at [0, 33] on div "G Search jedrusiak Search Current Board Clients › EP Client Review/Draft Review…" at bounding box center [12, 202] width 24 height 404
type input "[PERSON_NAME]"
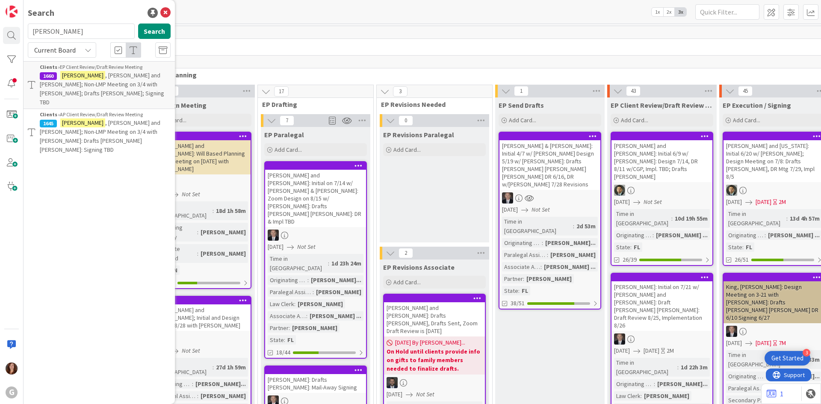
click at [126, 87] on span ", [PERSON_NAME] and [PERSON_NAME]; Non-LMP Meeting on 3/4 with [PERSON_NAME]; D…" at bounding box center [102, 88] width 124 height 35
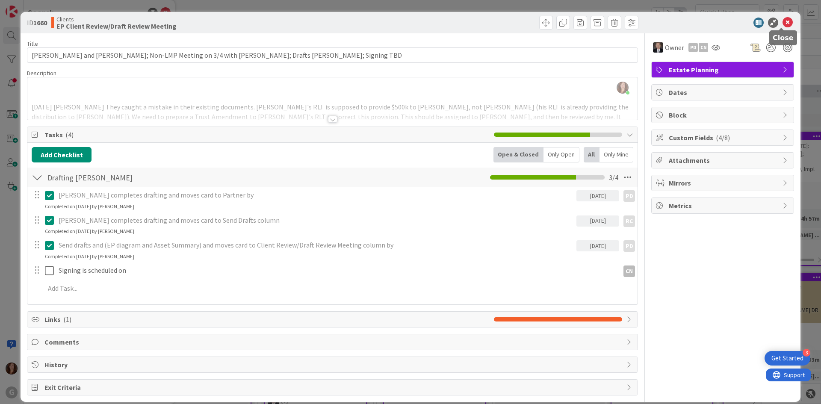
drag, startPoint x: 779, startPoint y: 23, endPoint x: 736, endPoint y: 27, distance: 42.6
click at [782, 23] on icon at bounding box center [787, 23] width 10 height 10
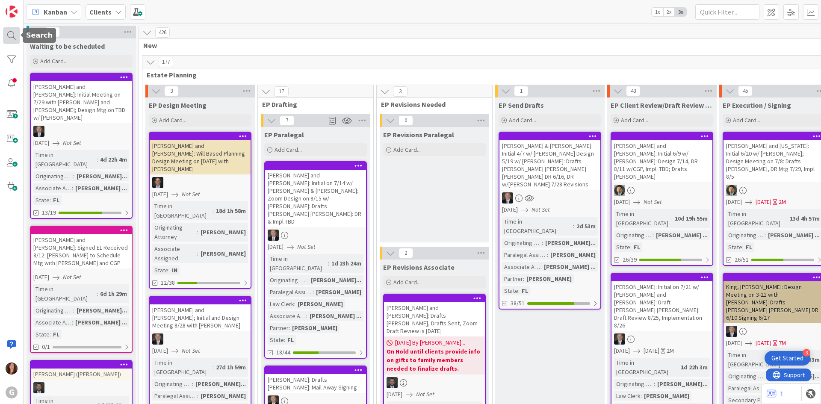
click at [6, 37] on div at bounding box center [11, 35] width 17 height 17
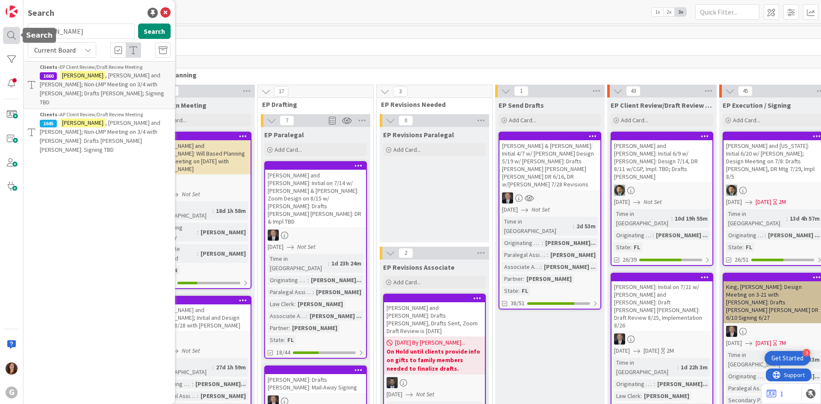
drag, startPoint x: 83, startPoint y: 38, endPoint x: 13, endPoint y: 34, distance: 70.2
click at [13, 34] on div "G Search [PERSON_NAME] Search Current Board Clients › EP Client Review/Draft Re…" at bounding box center [12, 202] width 24 height 404
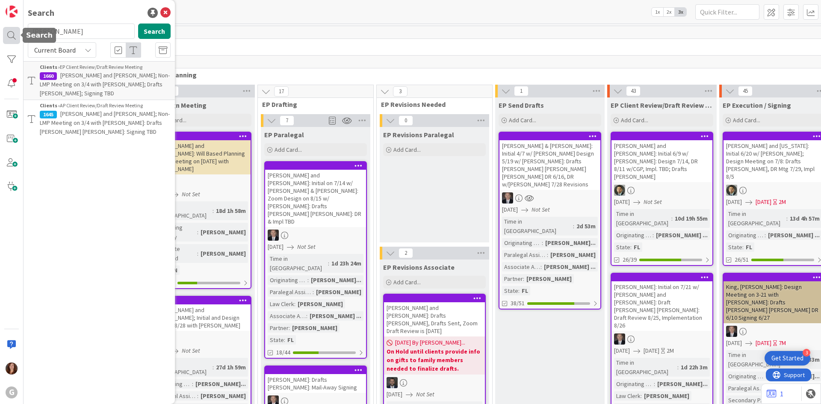
type input "[PERSON_NAME]"
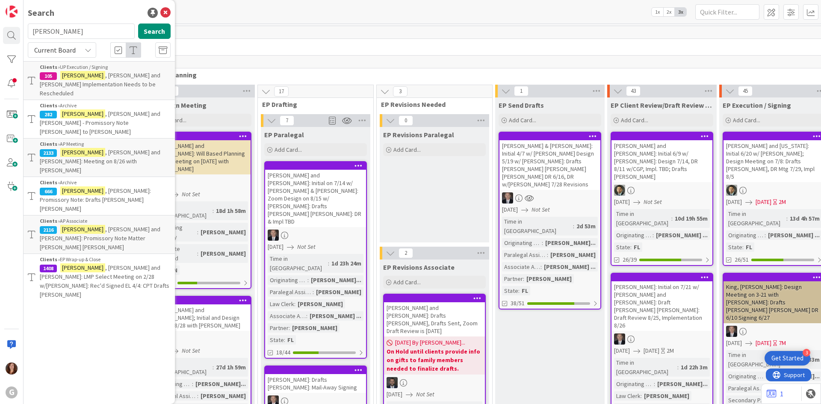
click at [112, 82] on p "[PERSON_NAME] and [PERSON_NAME] Implementation Needs to be Rescheduled" at bounding box center [105, 84] width 131 height 27
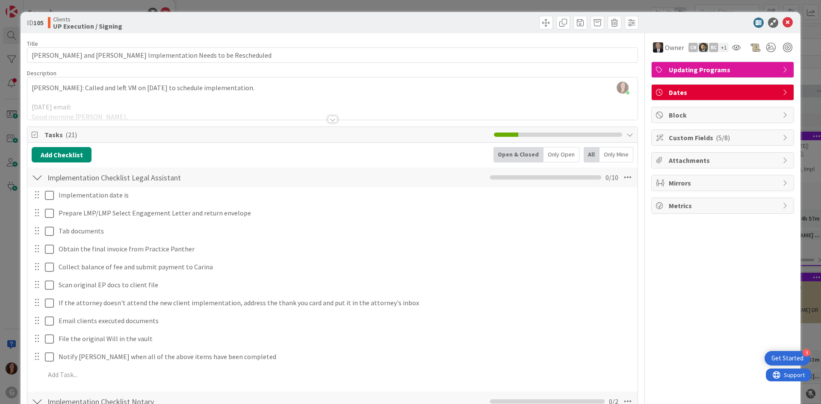
click at [788, 21] on div "ID 105 Clients UP Execution / Signing" at bounding box center [411, 22] width 780 height 21
click at [782, 21] on icon at bounding box center [787, 23] width 10 height 10
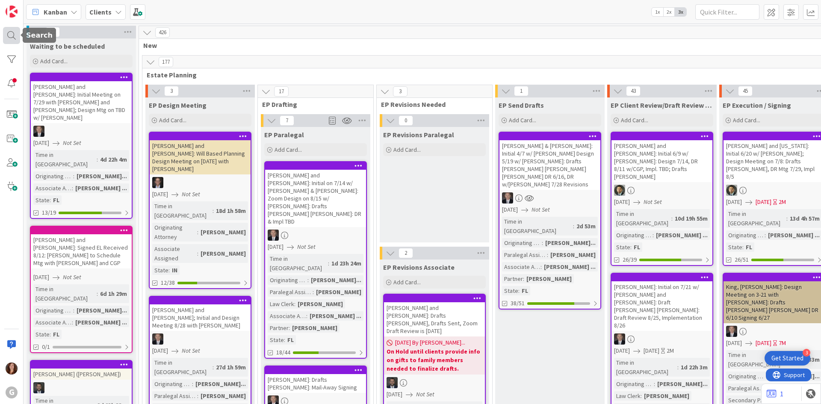
click at [15, 32] on div at bounding box center [11, 35] width 17 height 17
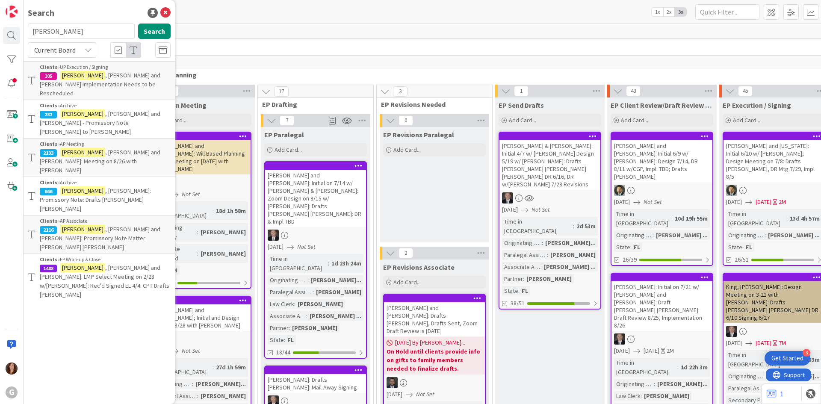
drag, startPoint x: 67, startPoint y: 36, endPoint x: 0, endPoint y: 35, distance: 66.3
click at [0, 35] on div "G Search [PERSON_NAME] Search Current Board Clients › UP Execution / Signing 10…" at bounding box center [12, 202] width 24 height 404
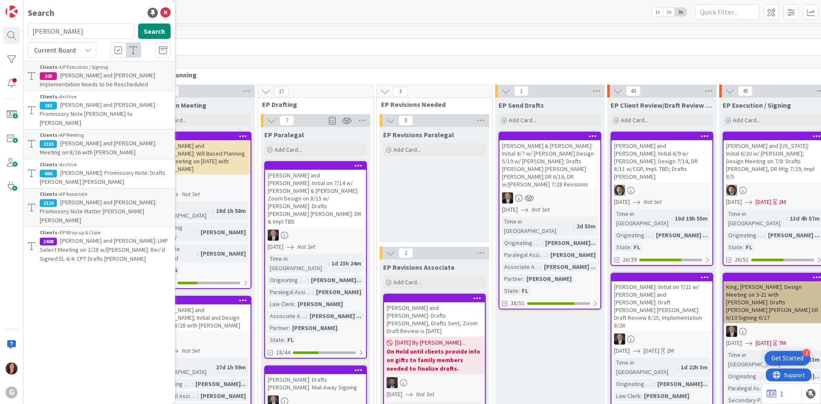
type input "[PERSON_NAME]"
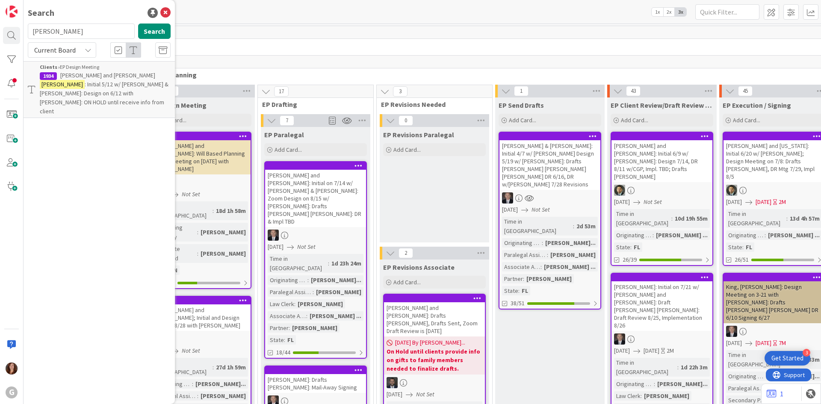
click at [111, 87] on span ": Initial 5/12 w/ [PERSON_NAME] & [PERSON_NAME]: Design on 6/12 with [PERSON_NA…" at bounding box center [104, 97] width 129 height 35
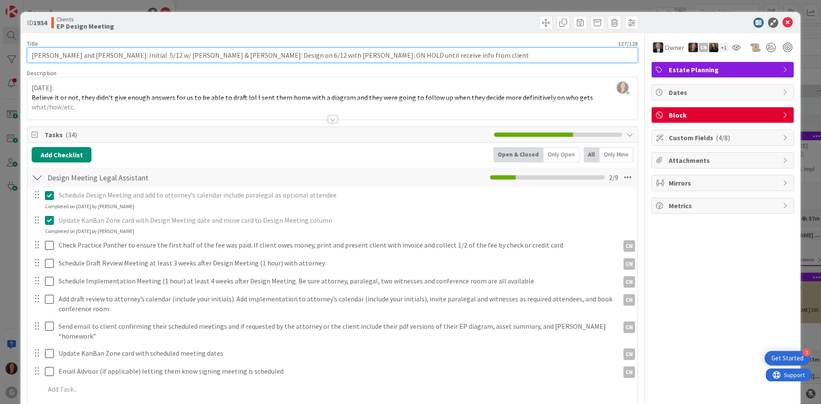
click at [383, 55] on input "[PERSON_NAME] and [PERSON_NAME]: Initial 5/12 w/ [PERSON_NAME] & [PERSON_NAME]:…" at bounding box center [332, 54] width 611 height 15
drag, startPoint x: 398, startPoint y: 56, endPoint x: 279, endPoint y: 54, distance: 118.9
click at [279, 54] on input "[PERSON_NAME] and [PERSON_NAME]: Initial 5/12 w/ [PERSON_NAME] & [PERSON_NAME]:…" at bounding box center [332, 54] width 611 height 15
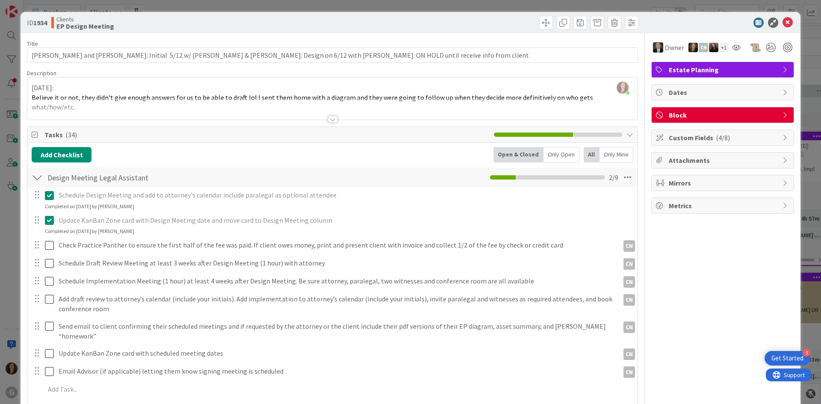
click at [677, 113] on span "Block" at bounding box center [723, 115] width 109 height 10
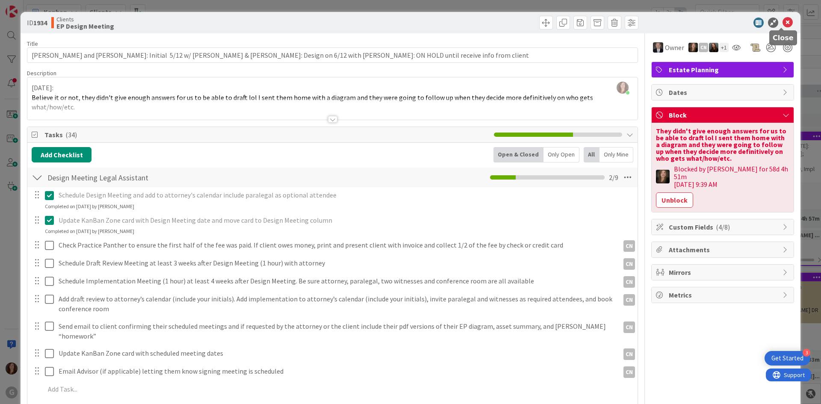
click at [782, 26] on icon at bounding box center [787, 23] width 10 height 10
